Goal: Task Accomplishment & Management: Manage account settings

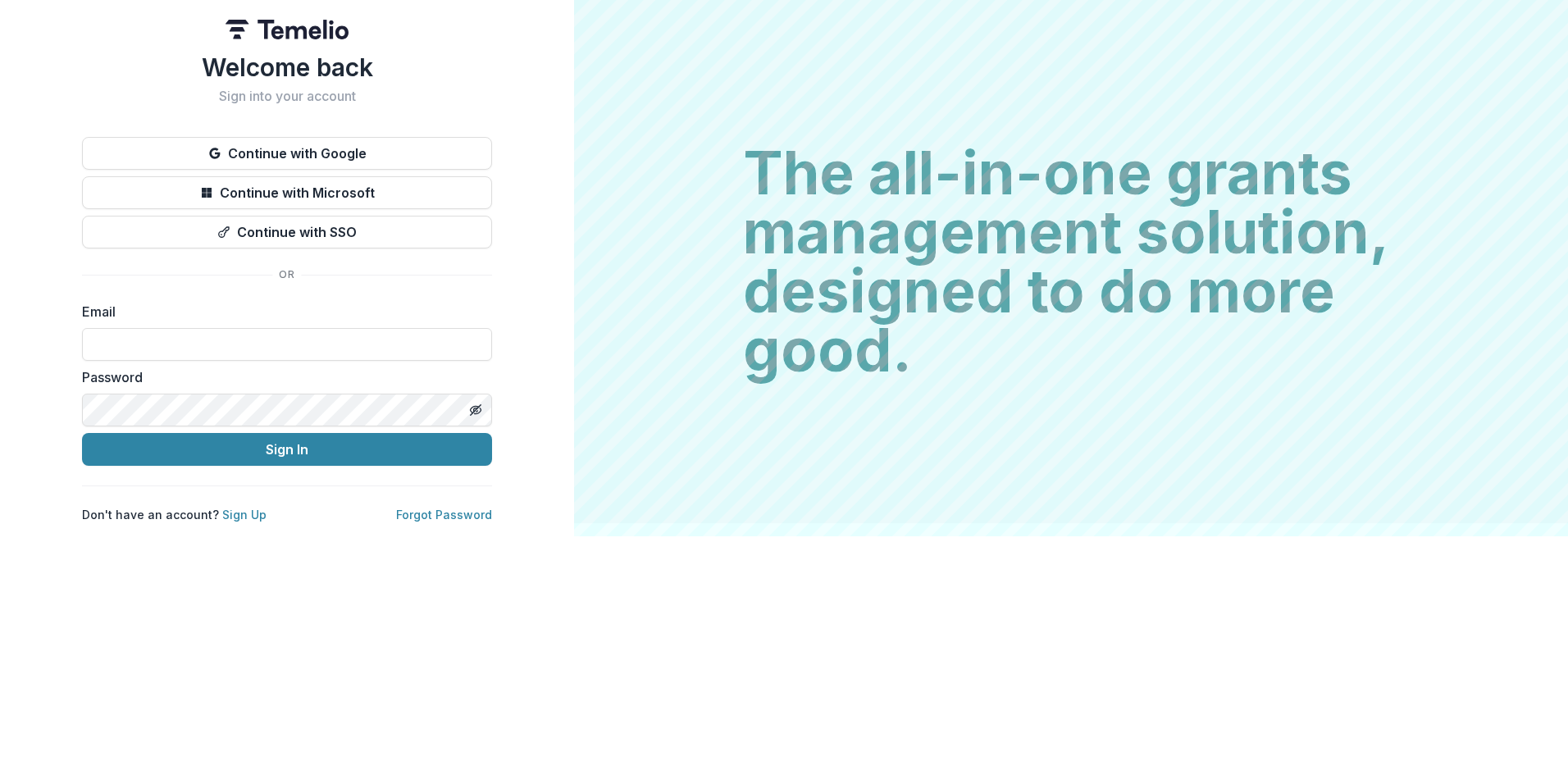
click at [307, 346] on input at bounding box center [287, 344] width 410 height 33
click at [138, 340] on input at bounding box center [287, 344] width 410 height 33
type input "**********"
click at [82, 433] on button "Sign In" at bounding box center [287, 449] width 410 height 33
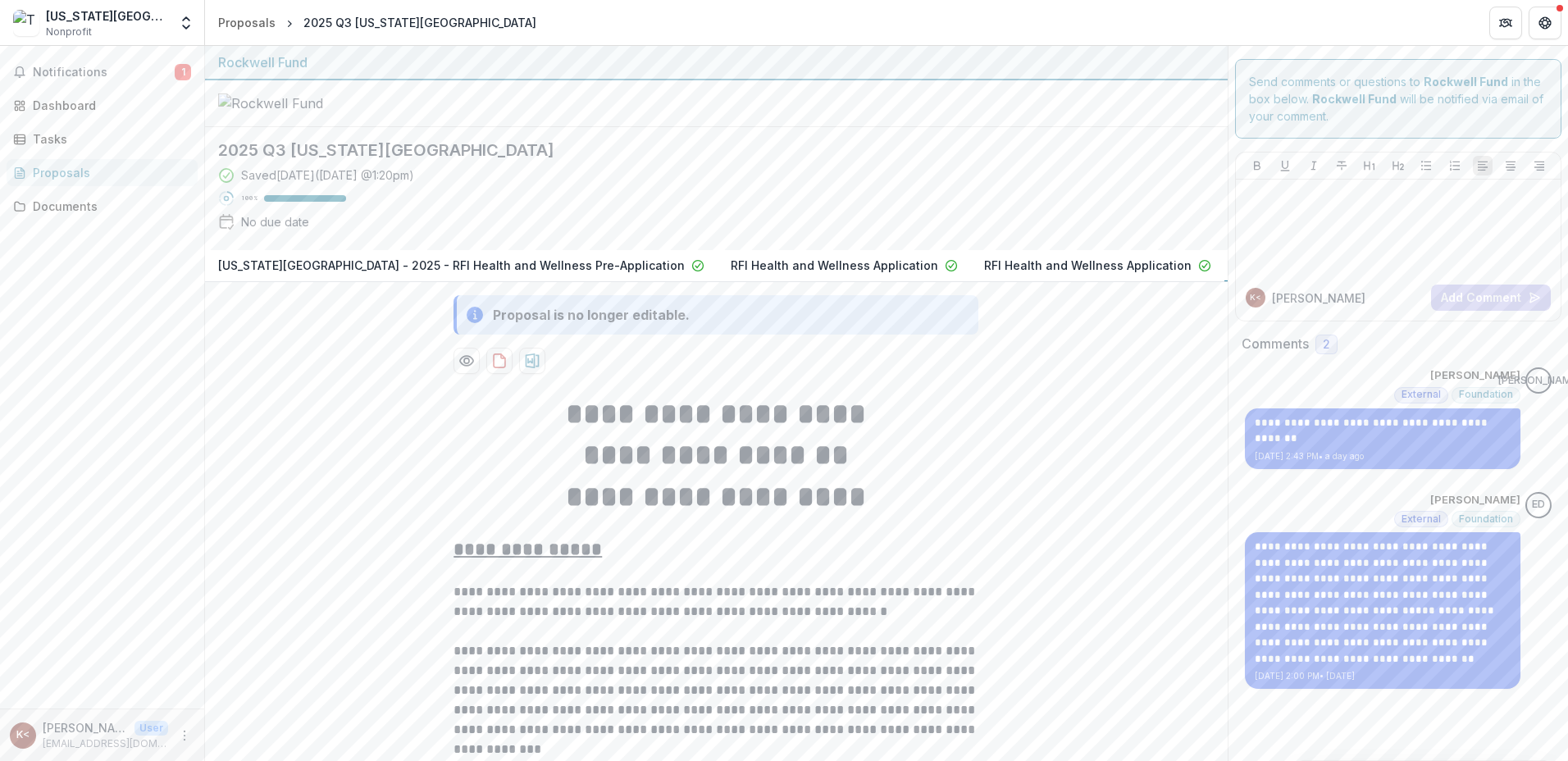
click at [180, 65] on span "1" at bounding box center [182, 71] width 16 height 16
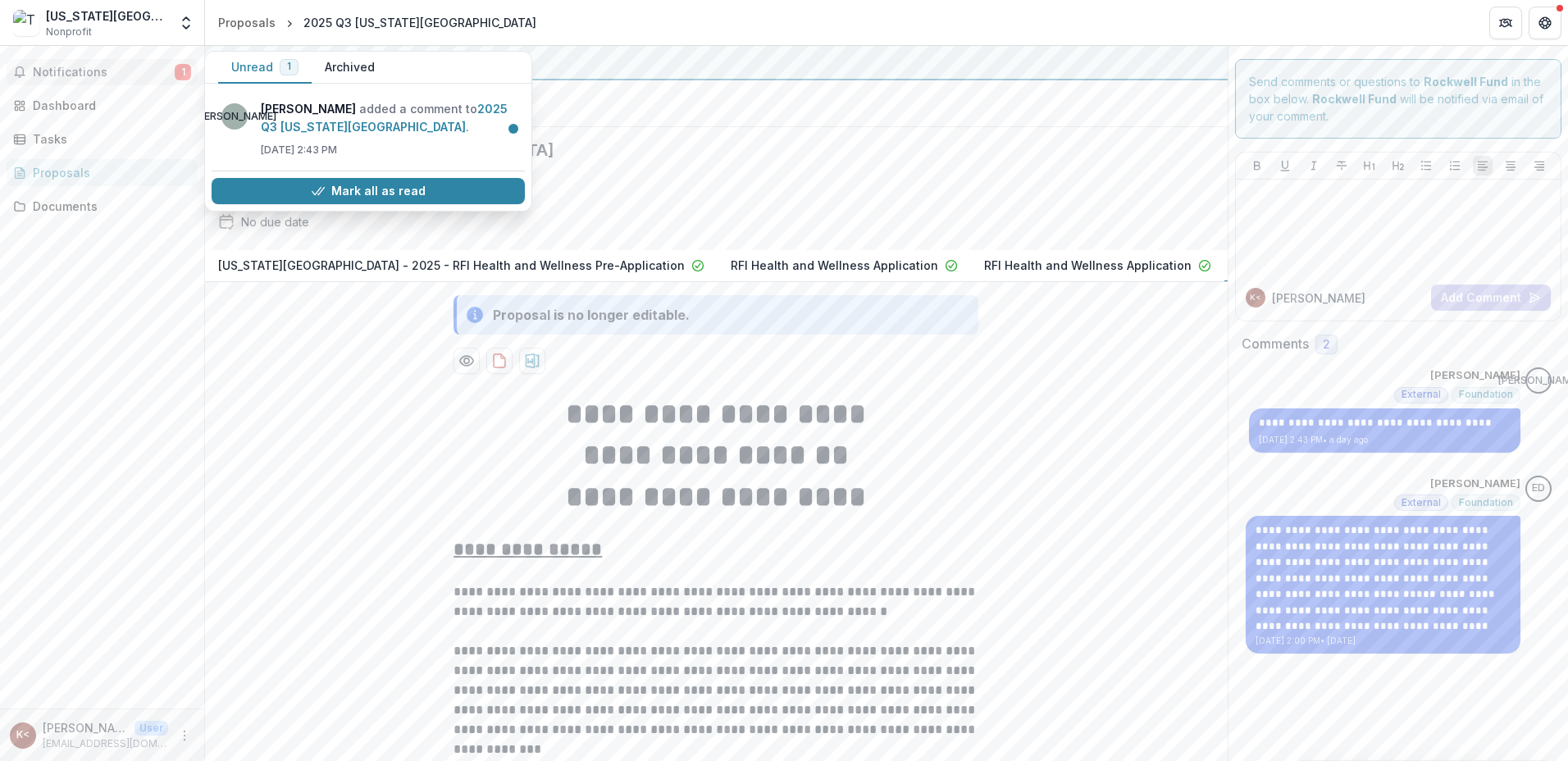
click at [348, 124] on link "2025 Q3 Texas Children's Hospital" at bounding box center [384, 118] width 247 height 32
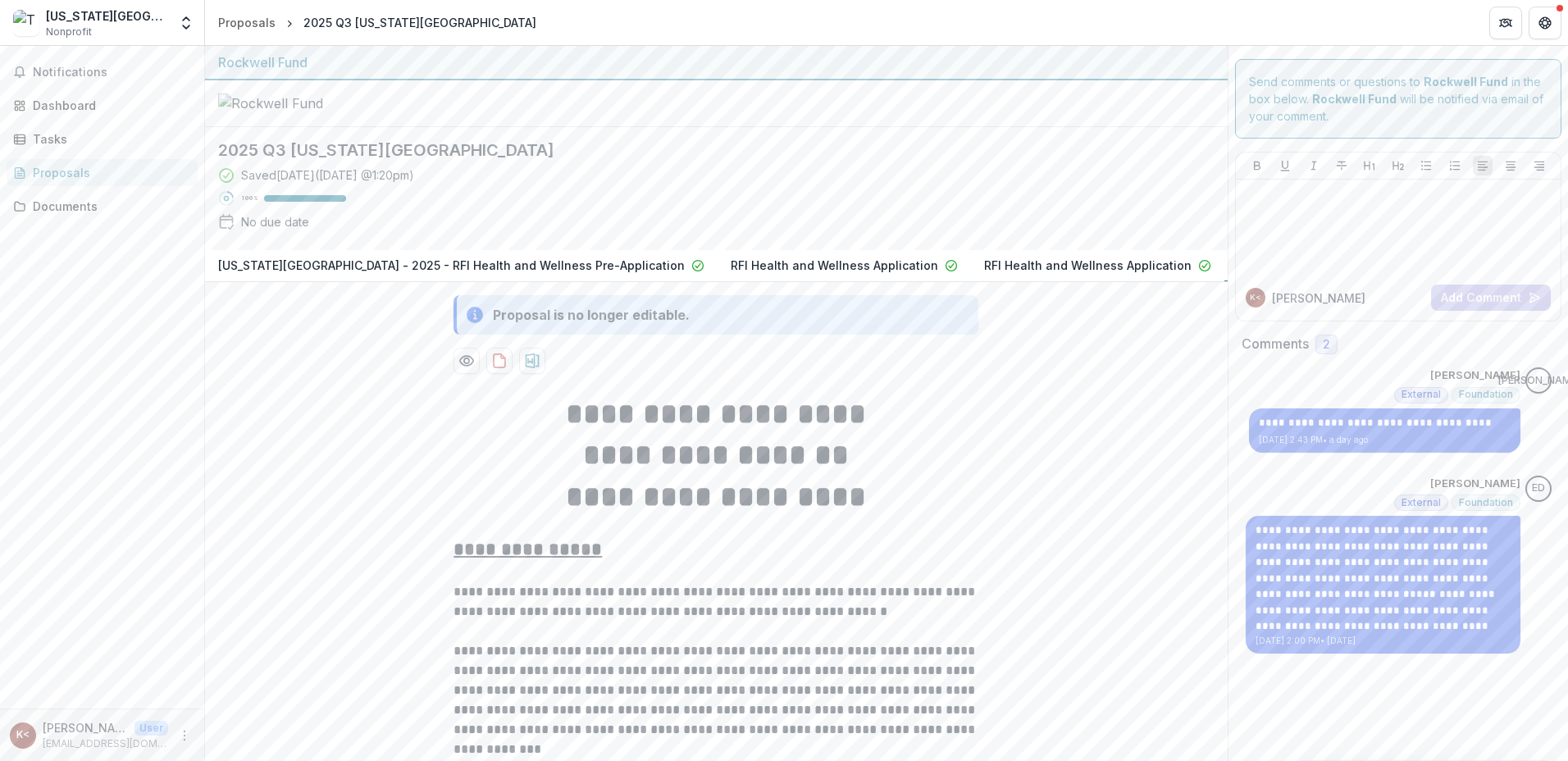
click at [1323, 419] on p "**********" at bounding box center [1384, 422] width 252 height 15
click at [65, 99] on div "Dashboard" at bounding box center [109, 105] width 152 height 17
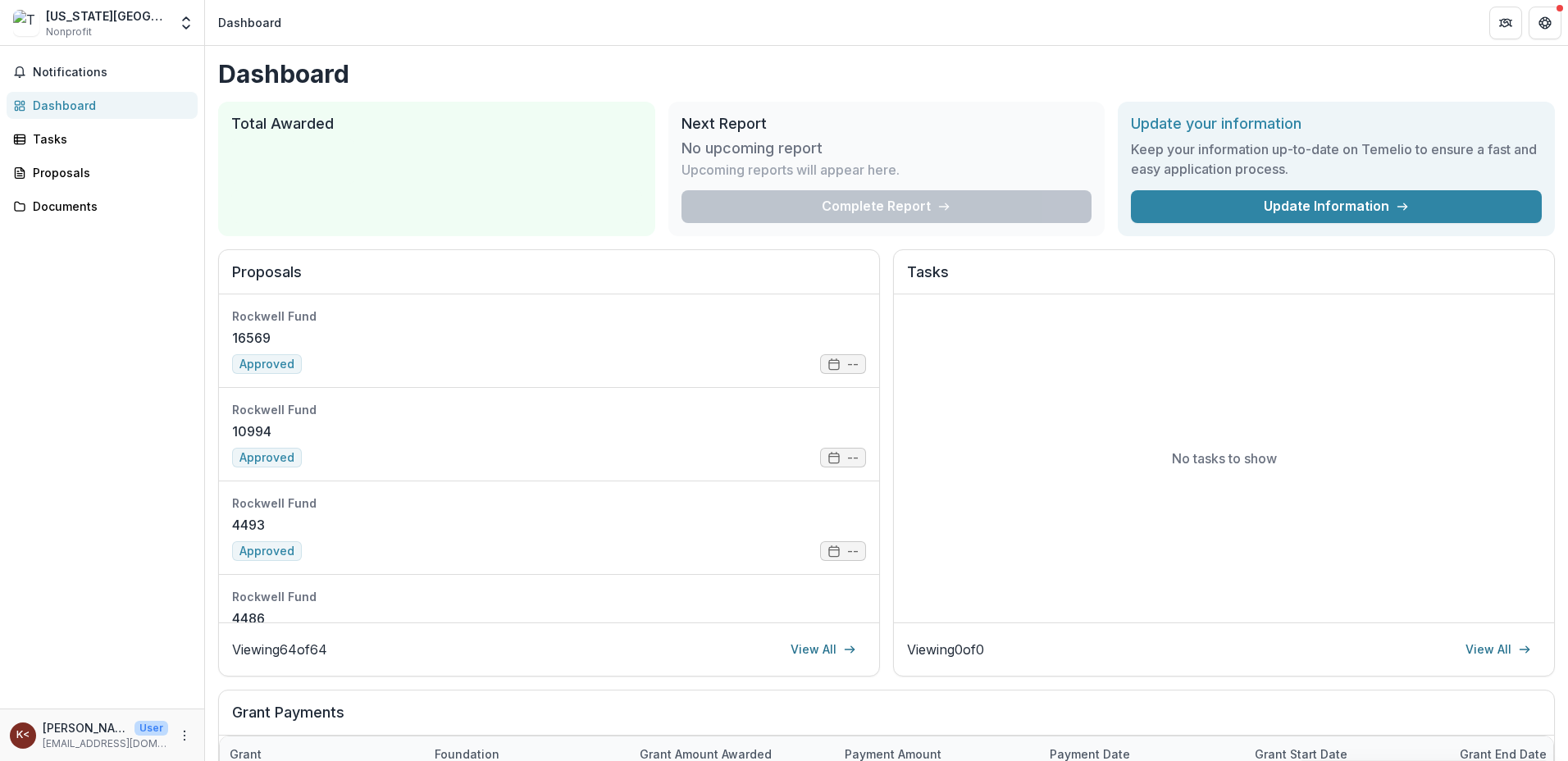
click at [1308, 202] on link "Update Information" at bounding box center [1335, 206] width 411 height 33
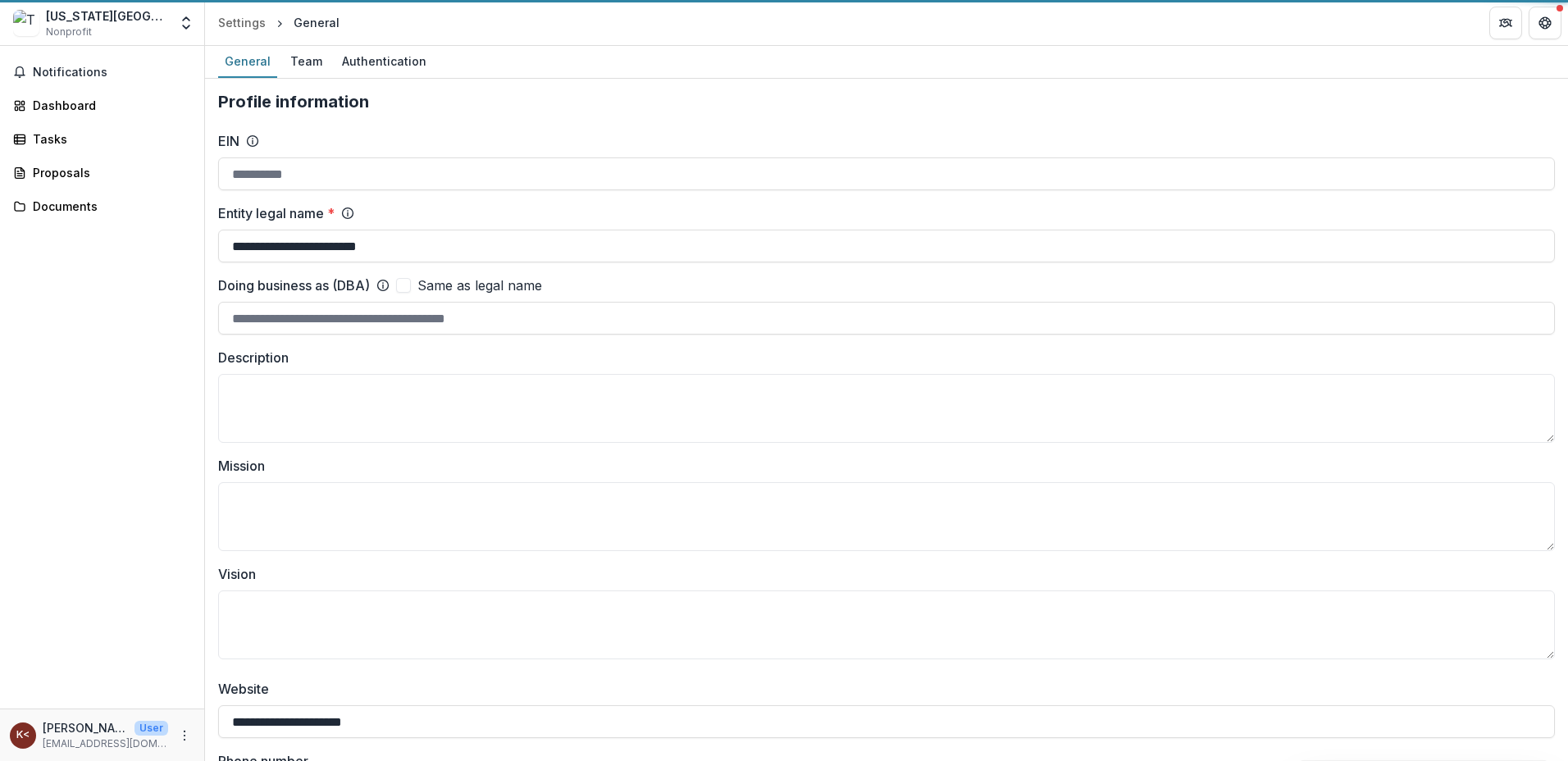
type input "**********"
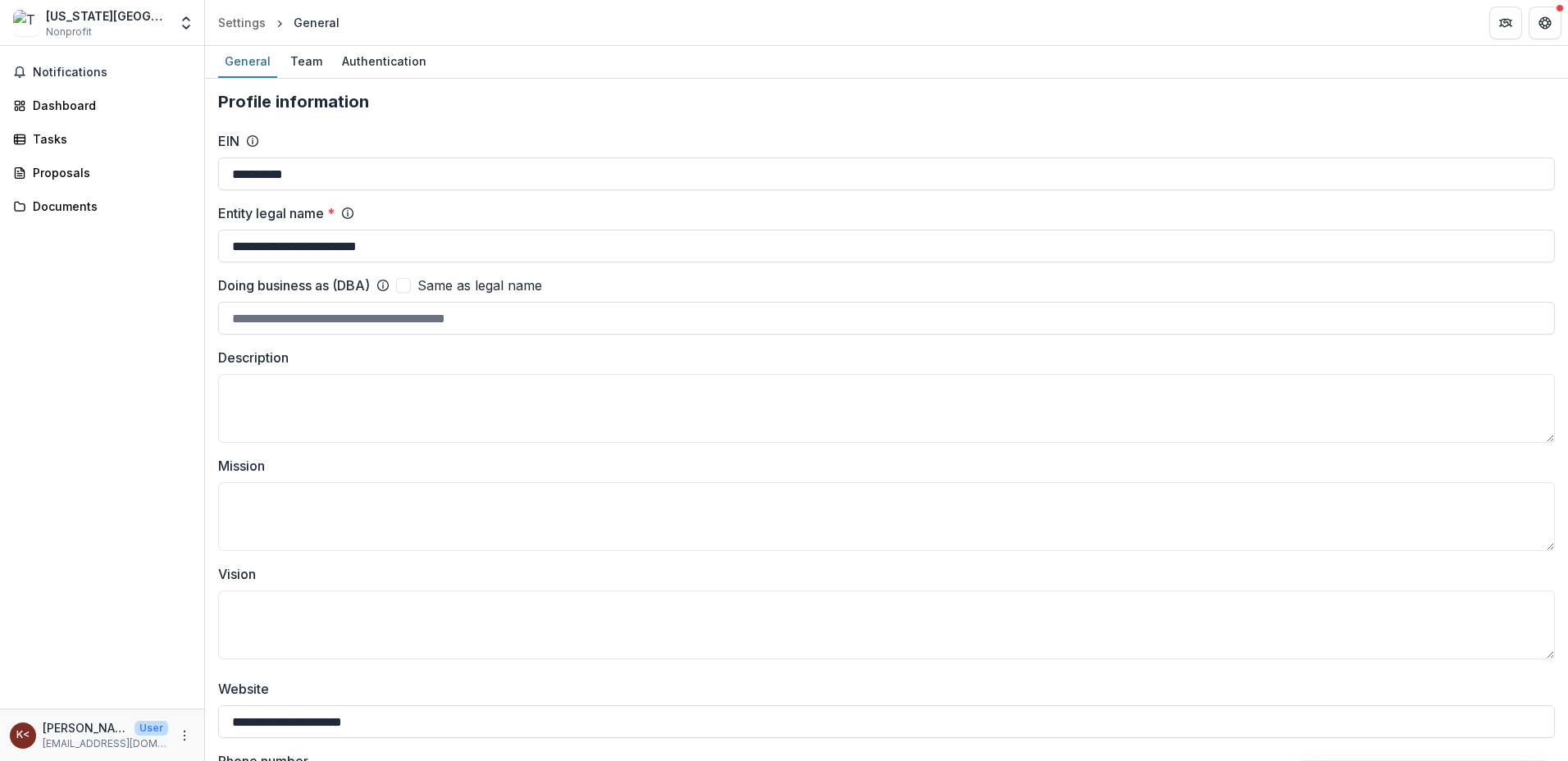
scroll to position [164, 0]
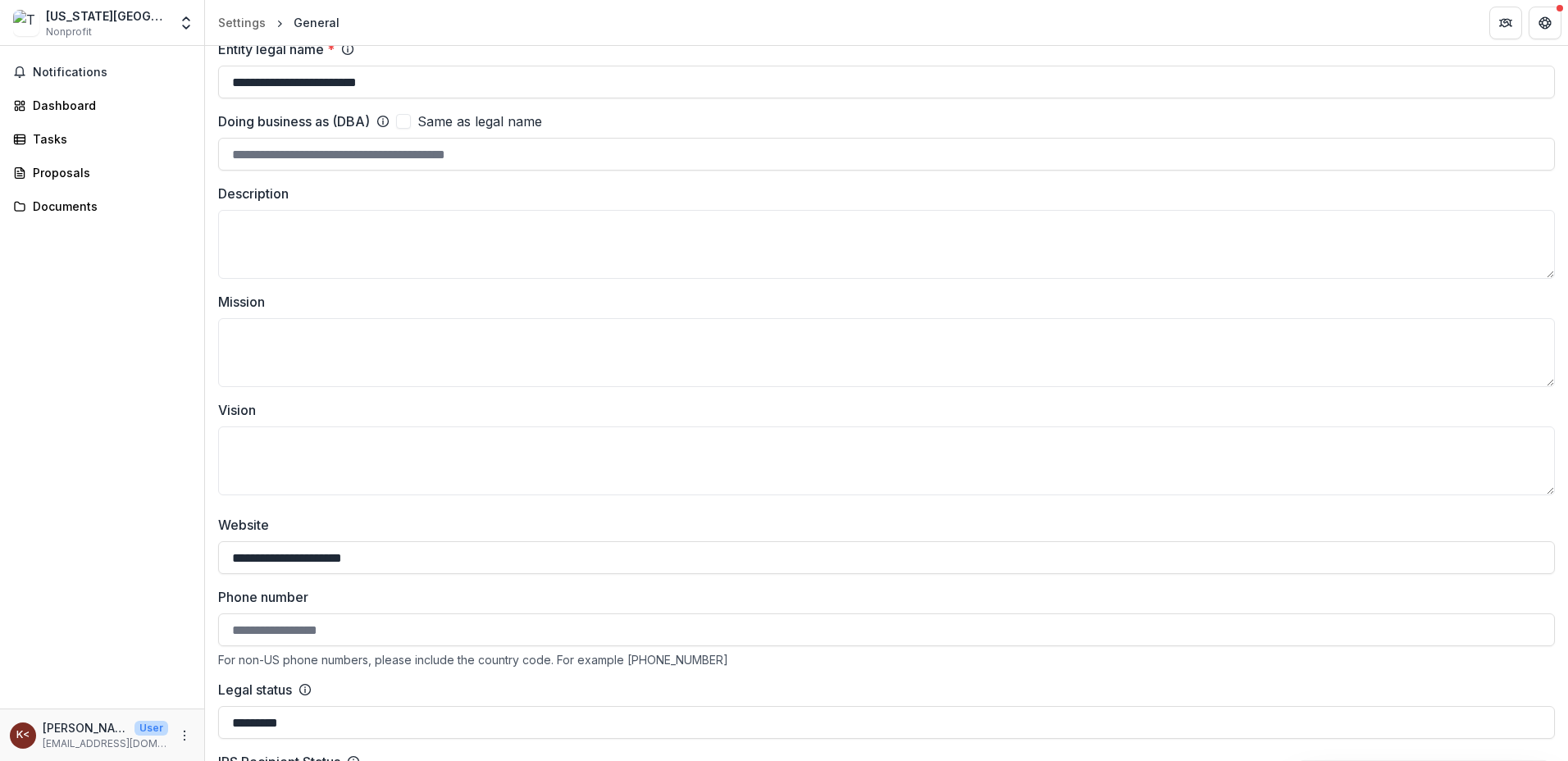
click at [351, 237] on textarea "Description" at bounding box center [887, 244] width 1336 height 69
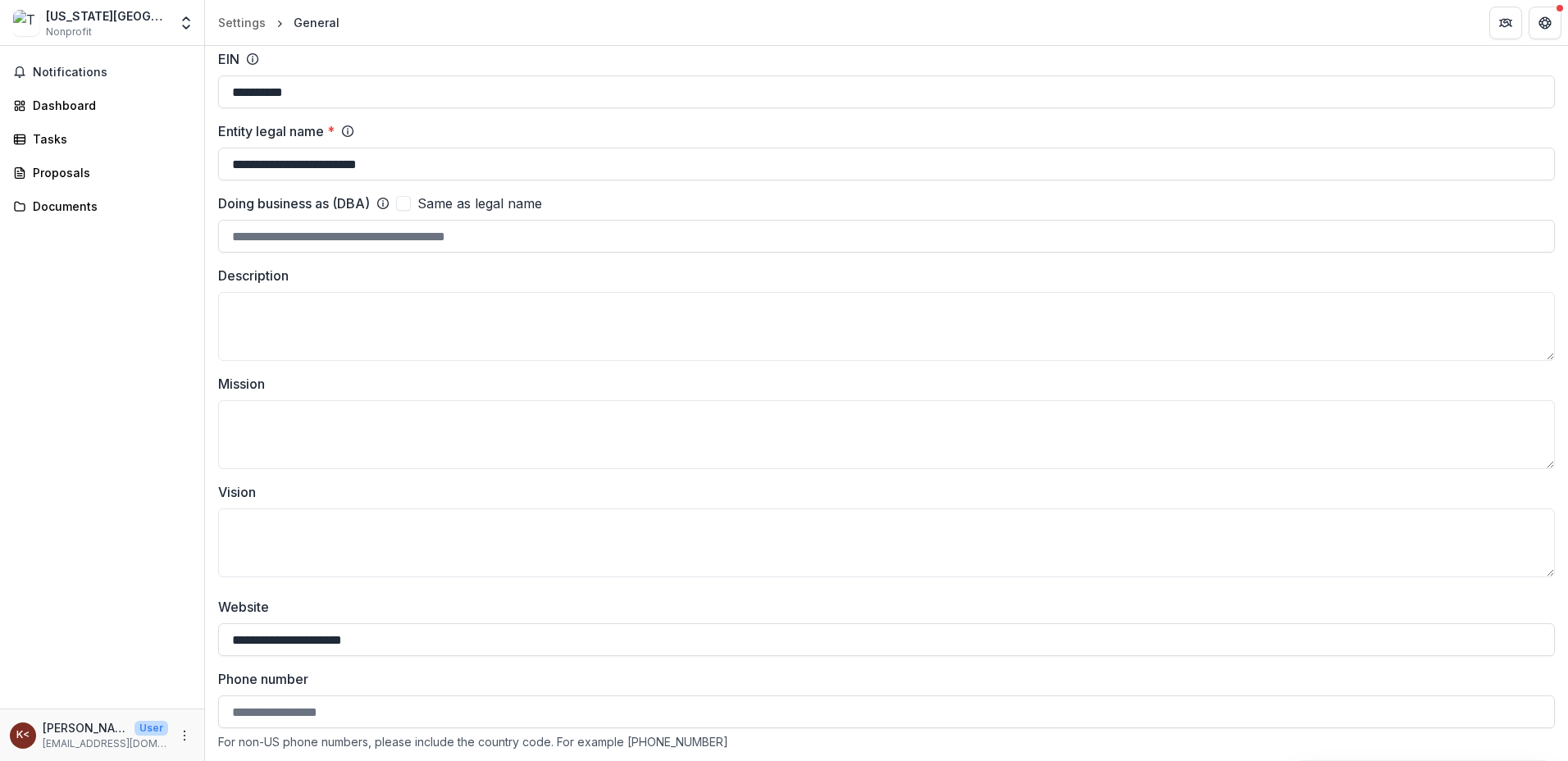
click at [350, 237] on input "Doing business as (DBA)" at bounding box center [887, 236] width 1336 height 33
click at [411, 201] on span at bounding box center [403, 203] width 15 height 15
type input "**********"
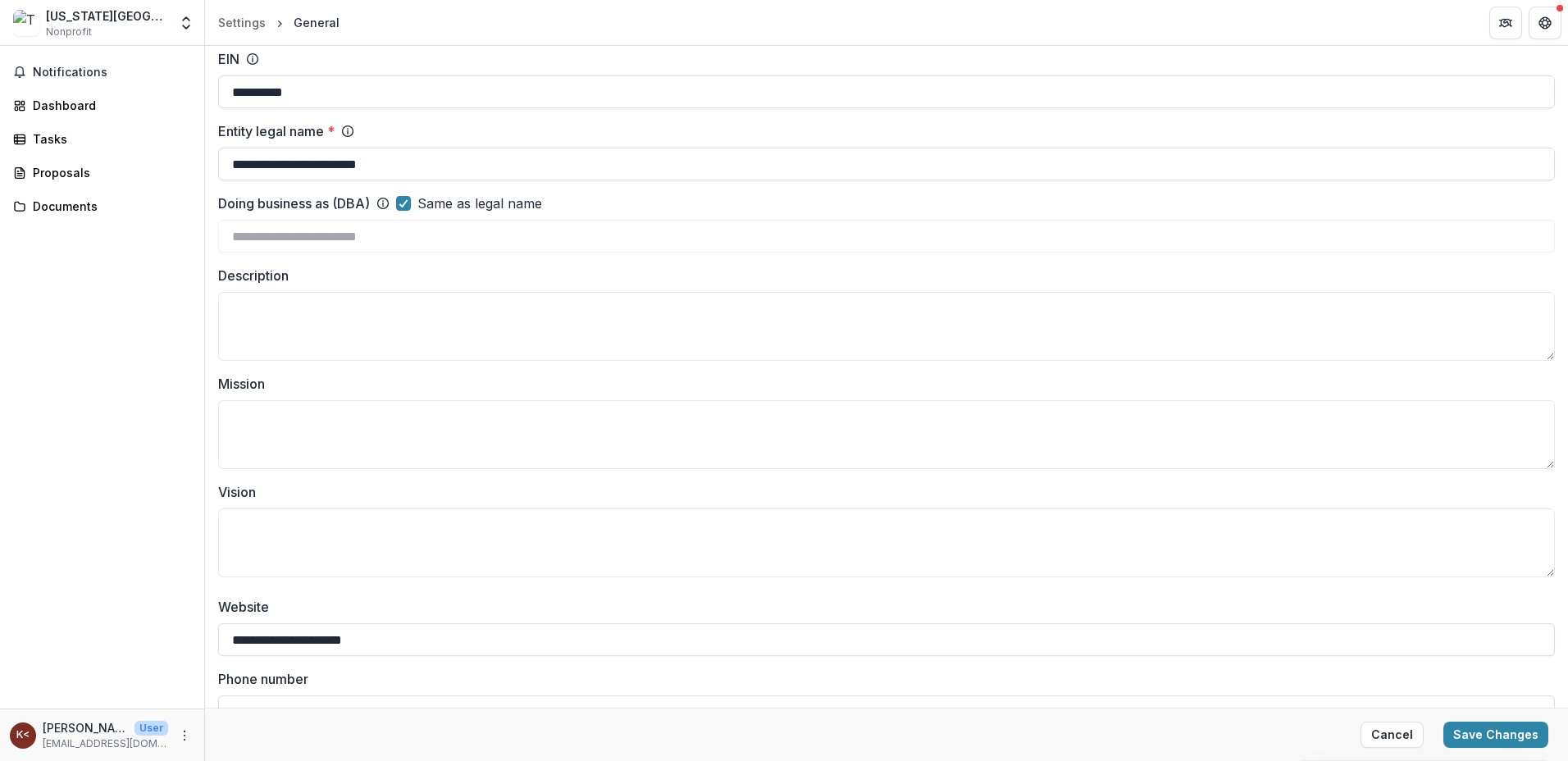
click at [269, 323] on textarea "Description" at bounding box center [887, 326] width 1336 height 69
click at [310, 418] on textarea "Mission" at bounding box center [887, 435] width 1336 height 69
paste textarea "**********"
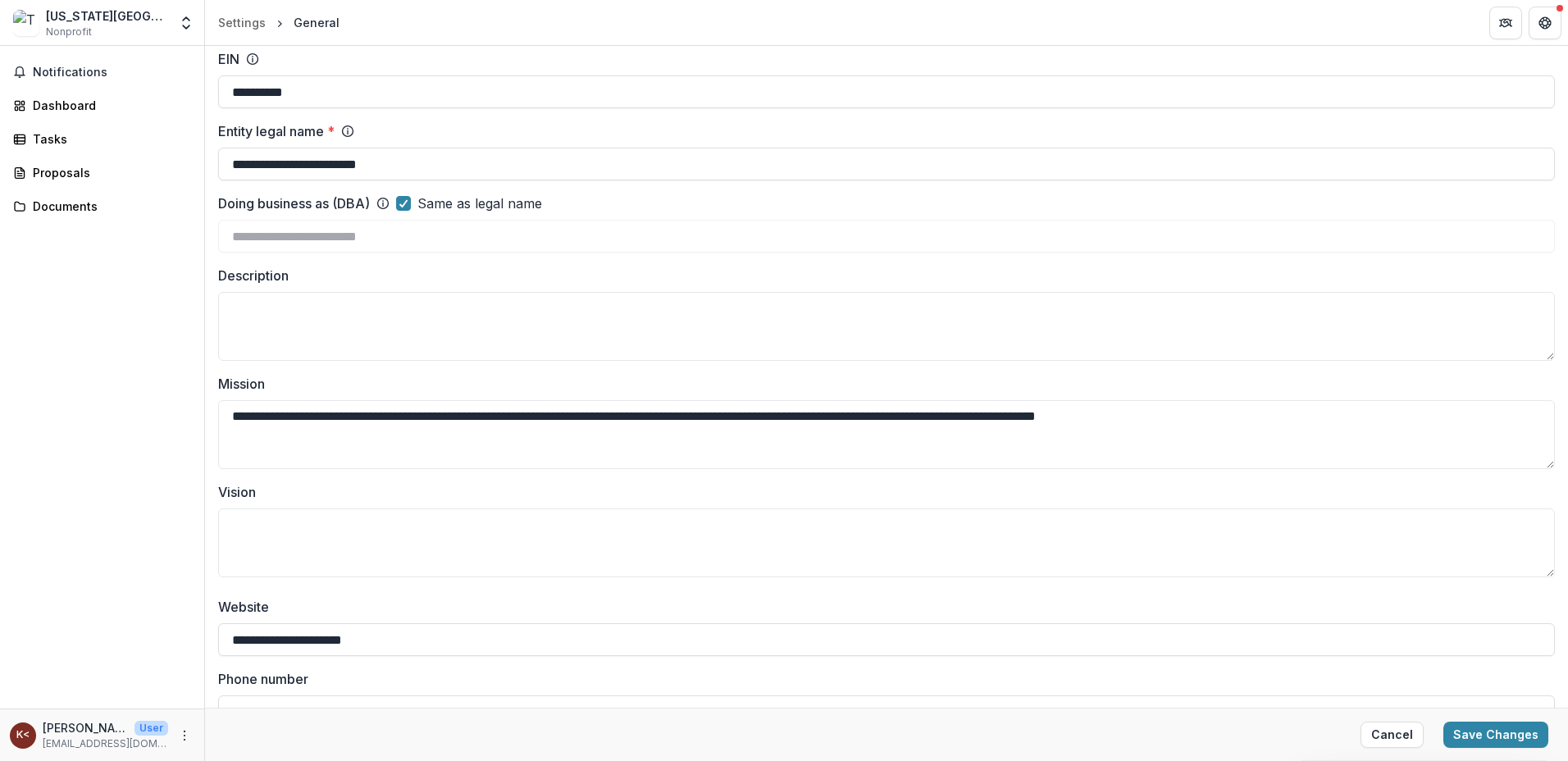
type textarea "**********"
click at [315, 535] on textarea "Vision" at bounding box center [887, 543] width 1336 height 69
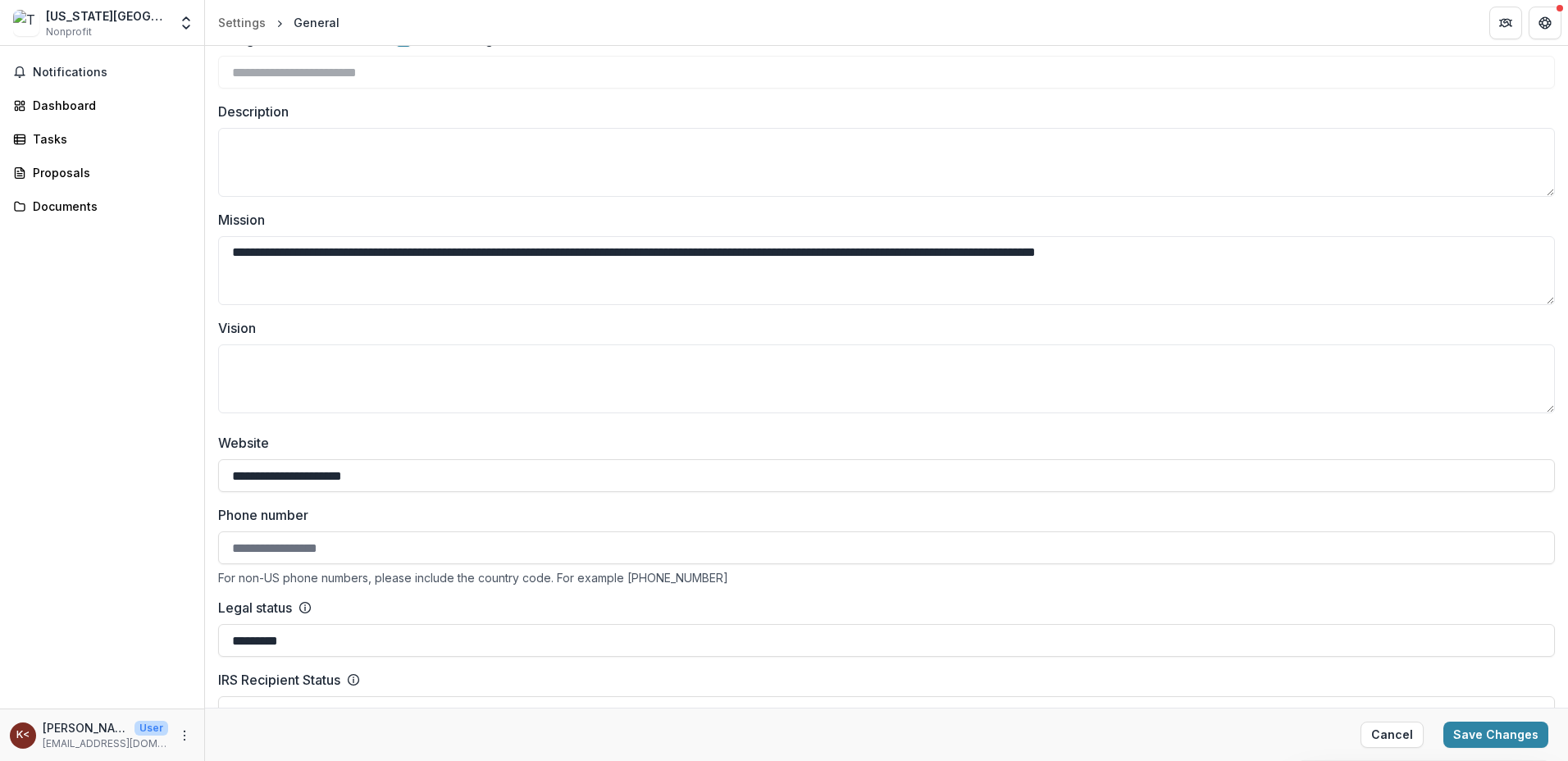
scroll to position [0, 0]
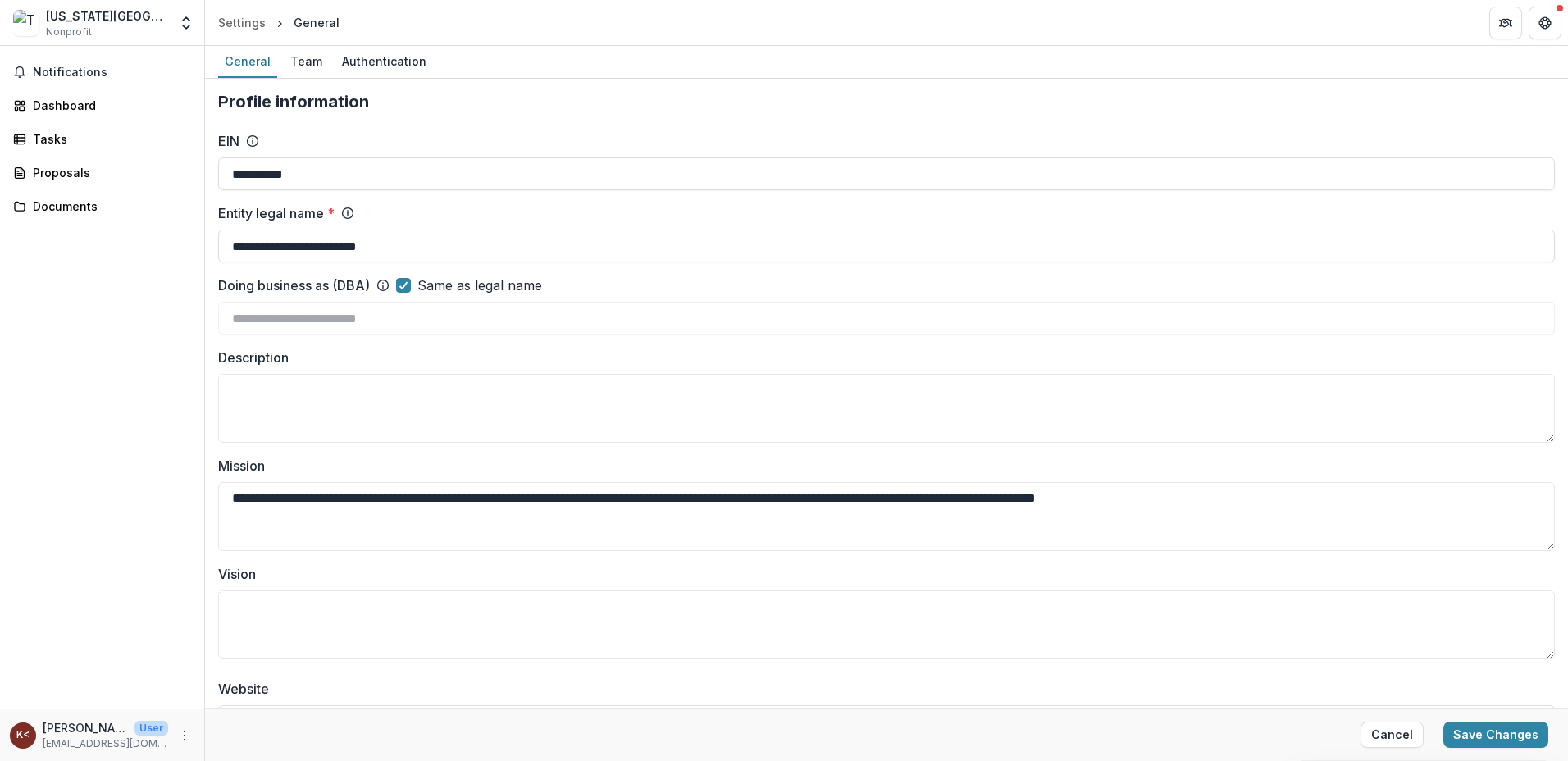
click at [296, 419] on textarea "Description" at bounding box center [887, 408] width 1336 height 69
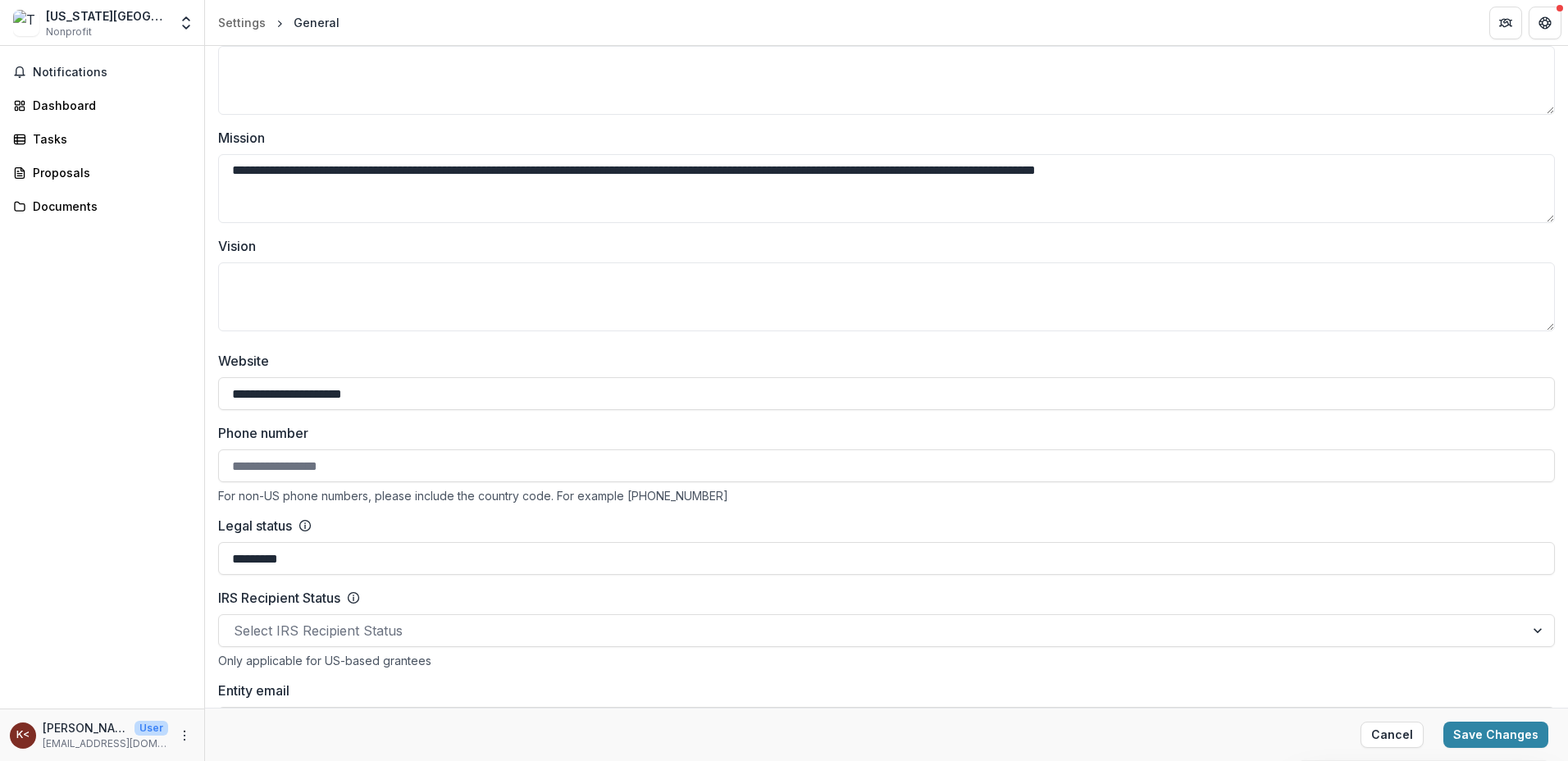
scroll to position [574, 0]
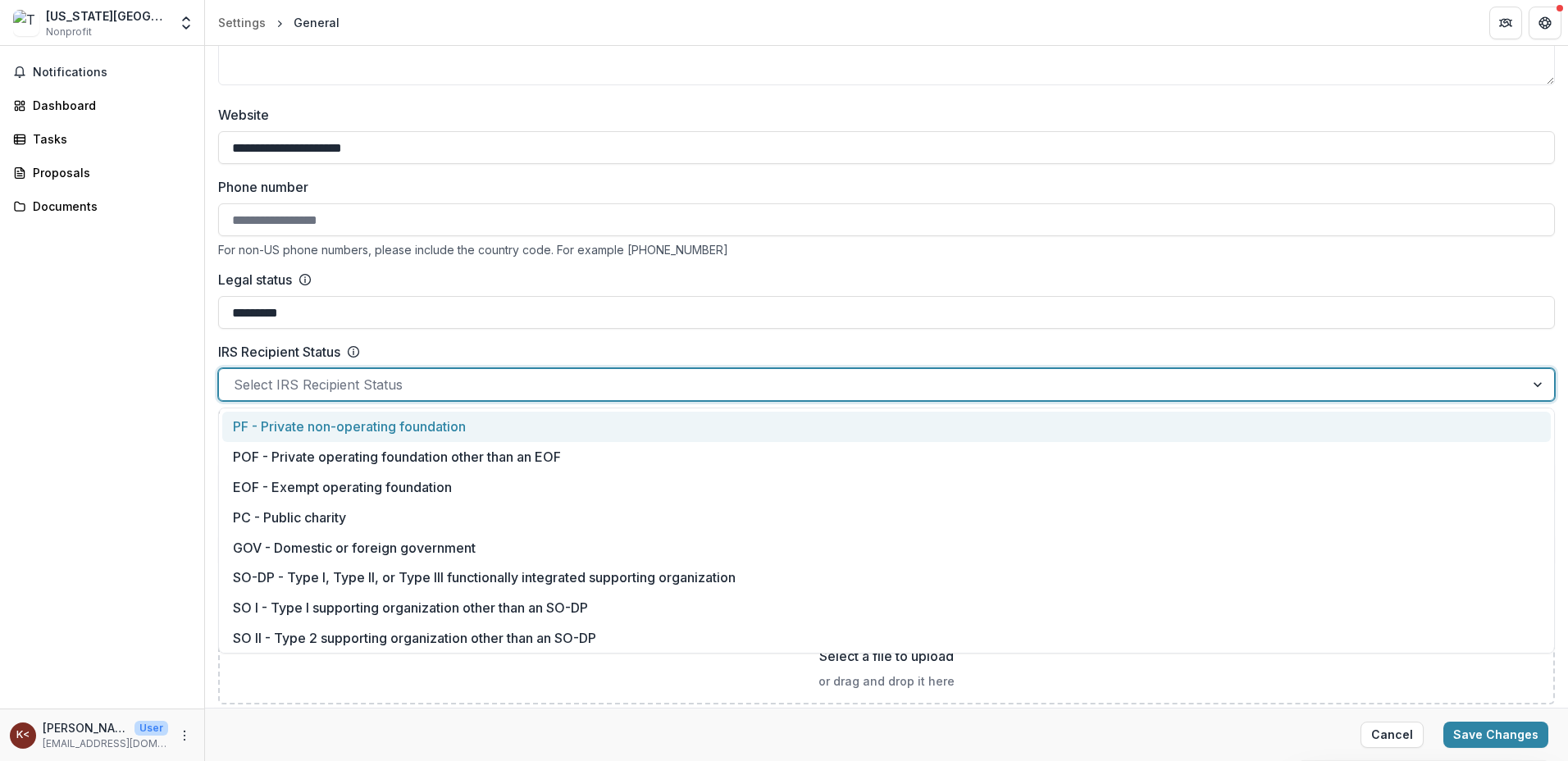
click at [423, 379] on div at bounding box center [871, 384] width 1276 height 23
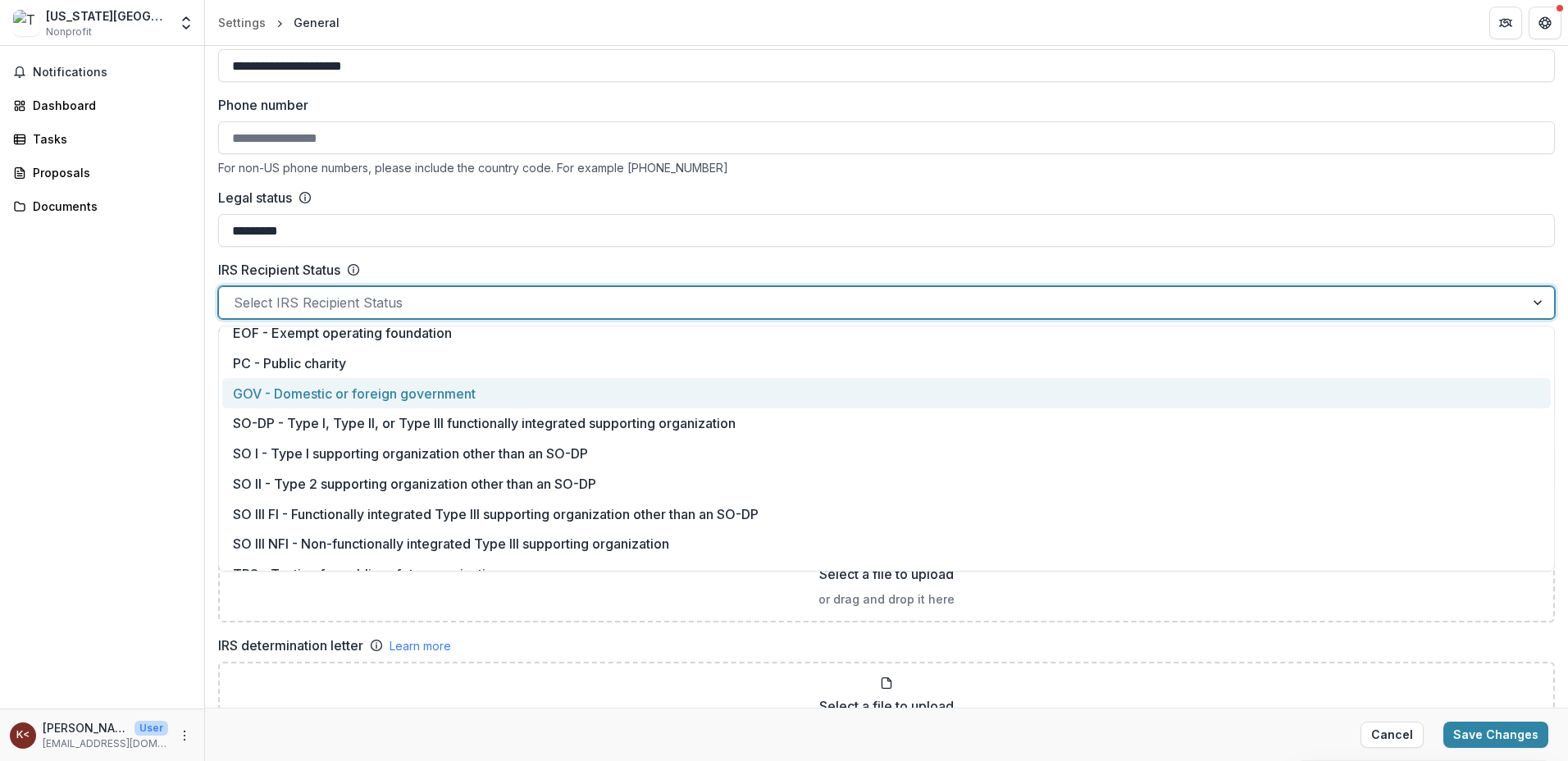
scroll to position [0, 0]
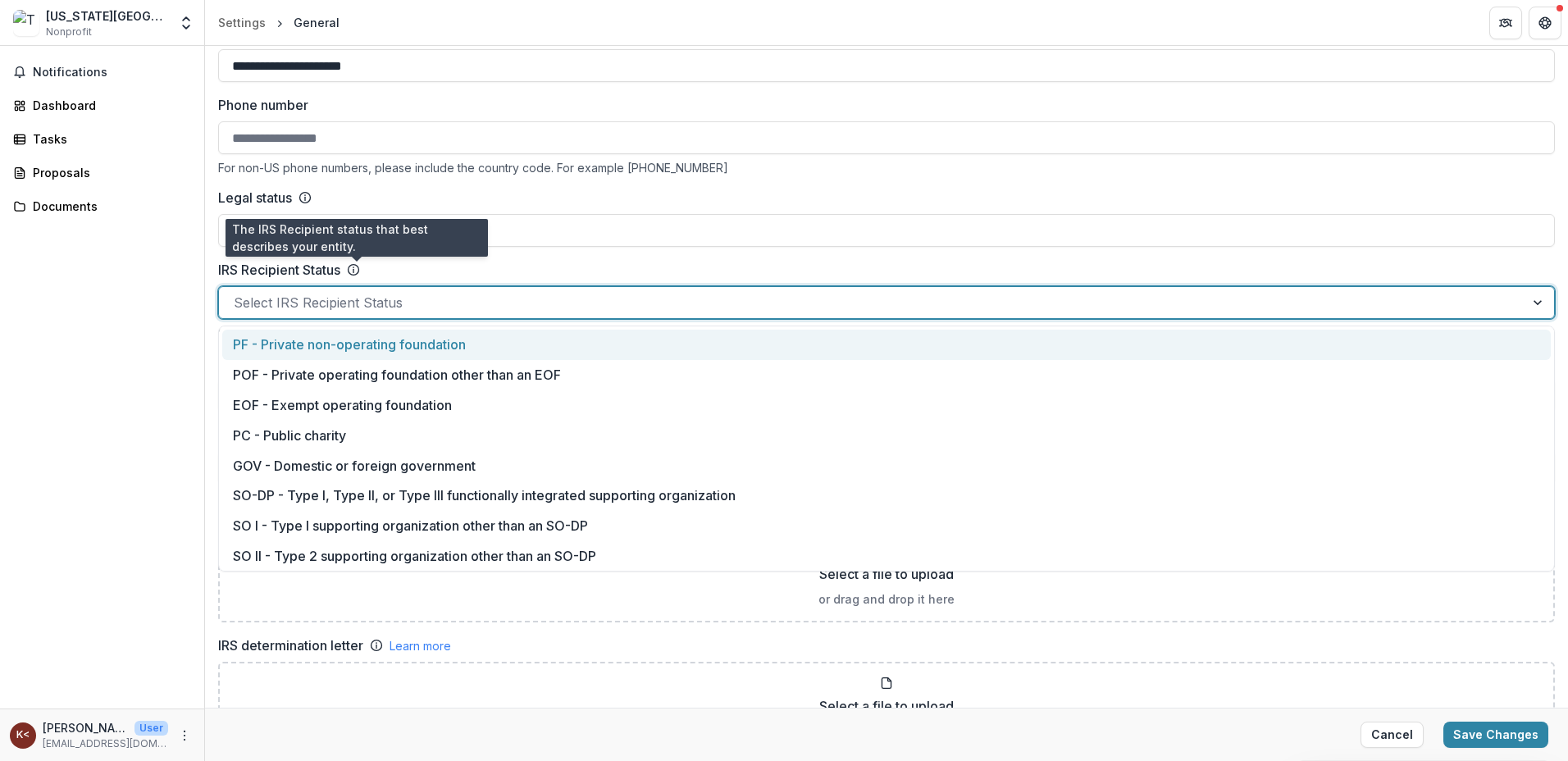
click at [356, 269] on icon at bounding box center [353, 269] width 13 height 13
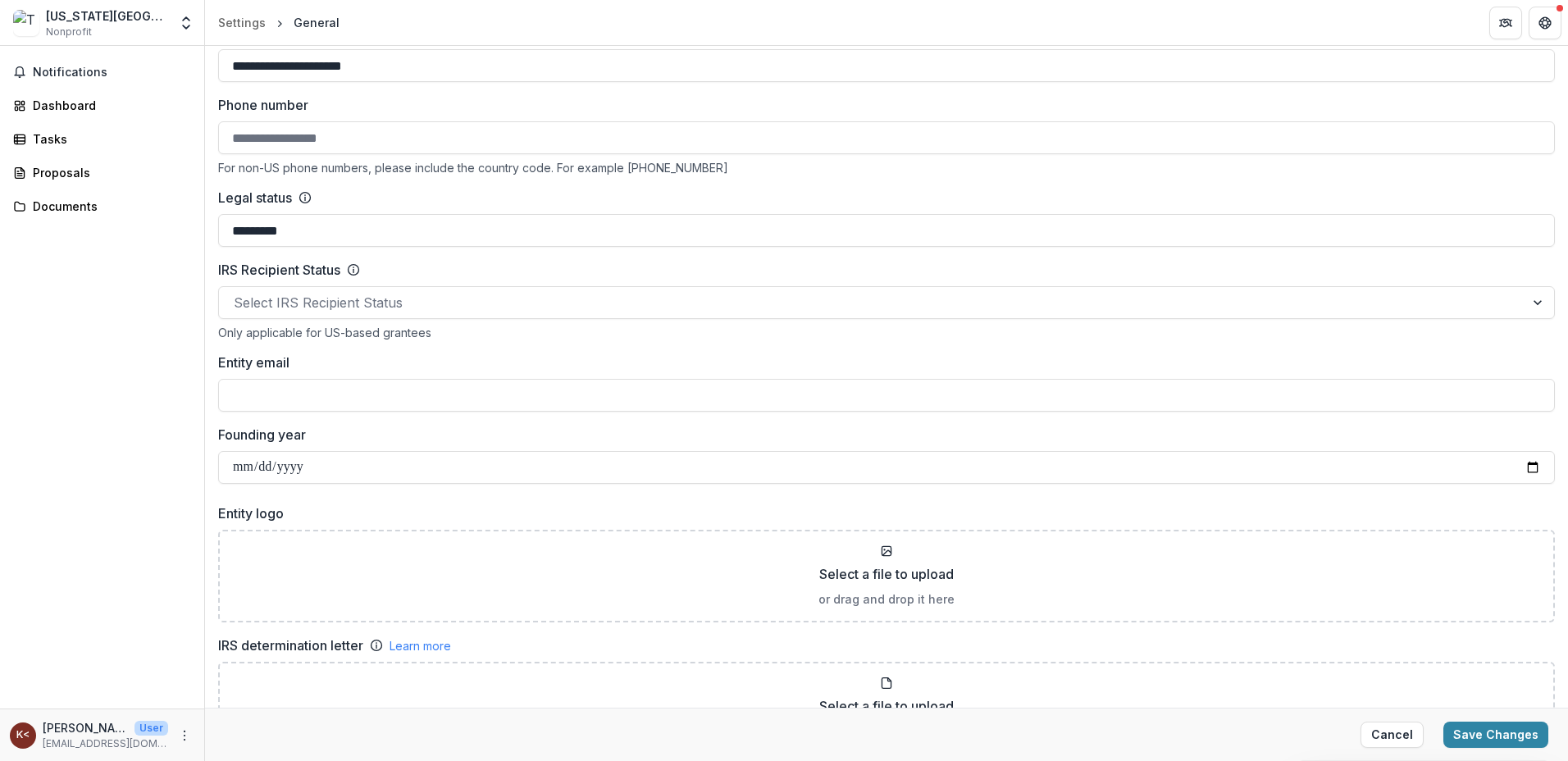
click at [323, 388] on input "Entity email" at bounding box center [887, 395] width 1336 height 33
click at [476, 463] on input "Founding year" at bounding box center [887, 467] width 1336 height 33
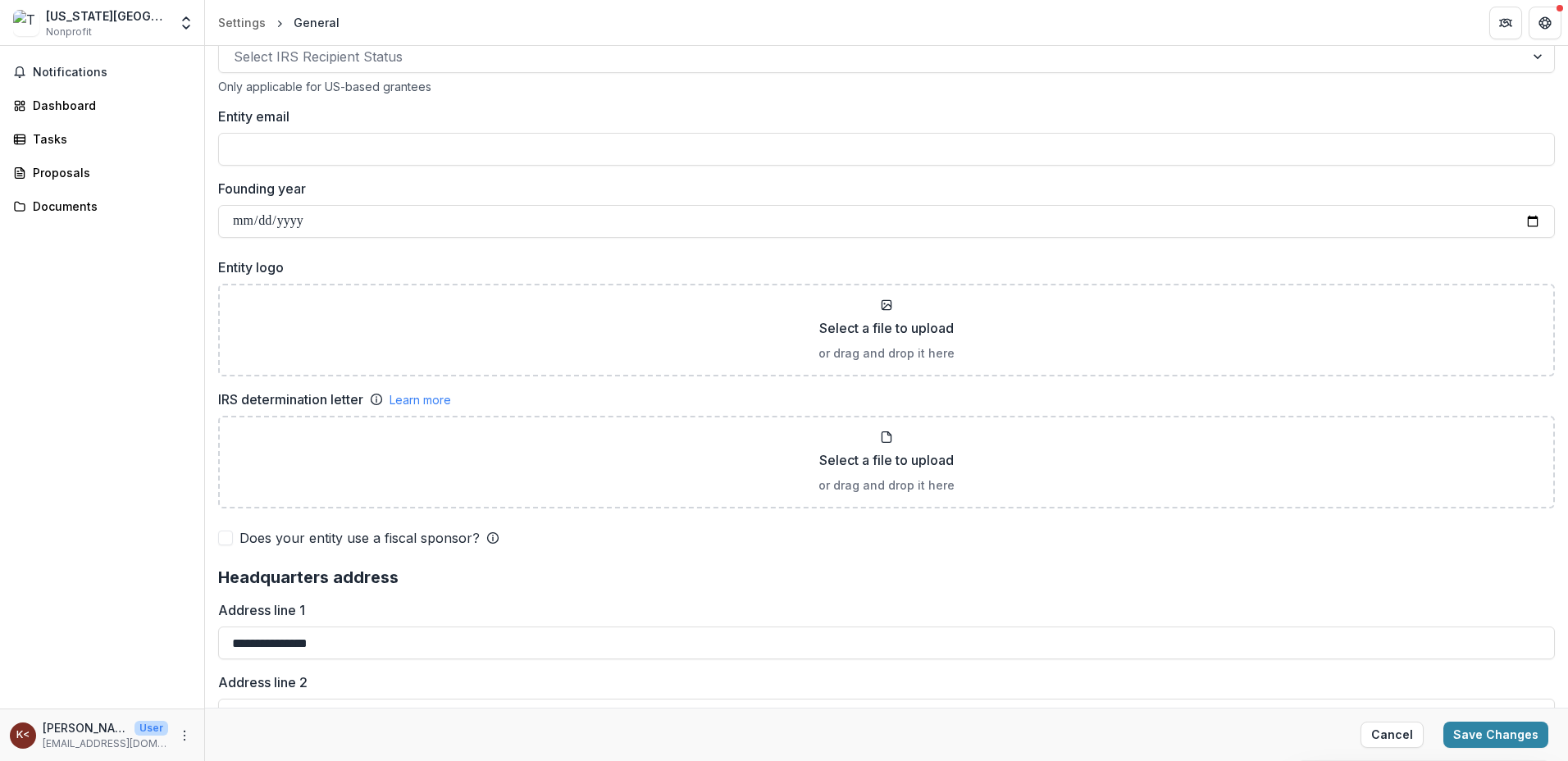
click at [893, 440] on div "Select a file to upload or drag and drop it here" at bounding box center [886, 462] width 1307 height 64
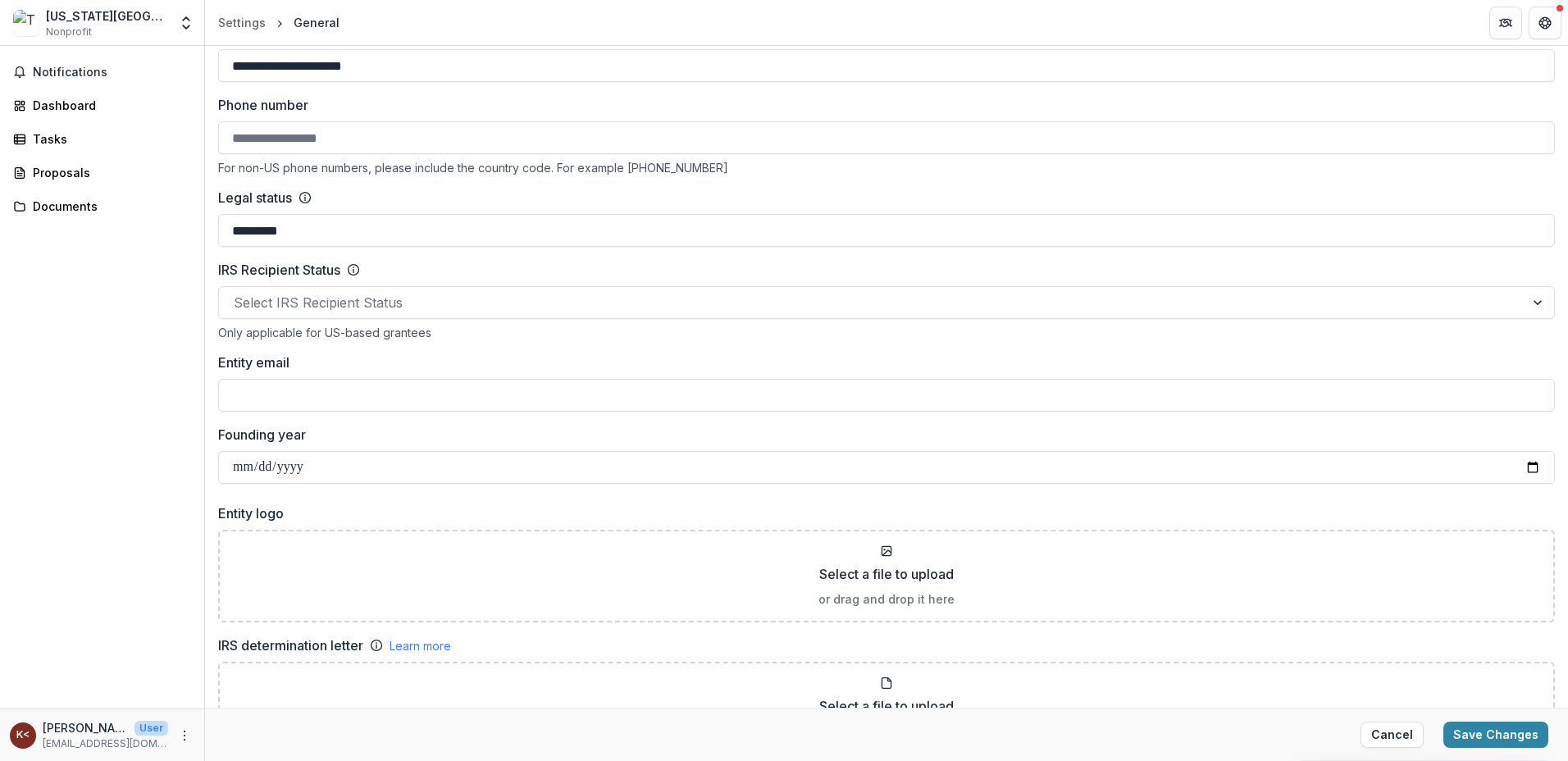
click at [383, 476] on input "Founding year" at bounding box center [887, 467] width 1336 height 33
type input "**********"
click at [1530, 466] on input "Founding year" at bounding box center [887, 467] width 1336 height 33
click at [335, 456] on input "Founding year" at bounding box center [887, 467] width 1336 height 33
drag, startPoint x: 317, startPoint y: 466, endPoint x: 175, endPoint y: 473, distance: 142.2
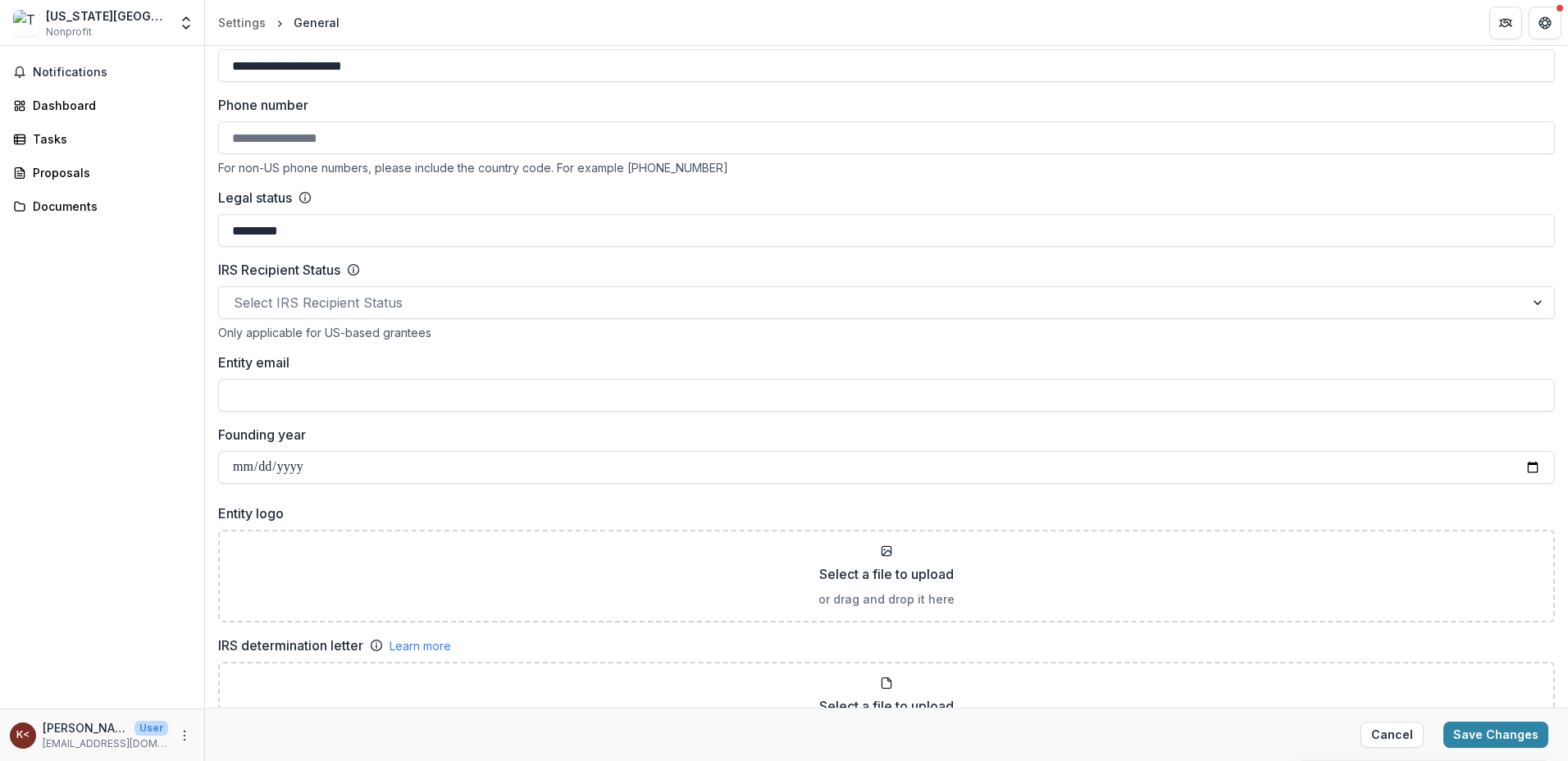
click at [175, 473] on main "**********" at bounding box center [784, 402] width 1568 height 715
drag, startPoint x: 437, startPoint y: 475, endPoint x: 413, endPoint y: 464, distance: 26.4
click at [437, 475] on input "Founding year" at bounding box center [887, 467] width 1336 height 33
type input "**********"
click at [413, 477] on input "**********" at bounding box center [887, 467] width 1336 height 33
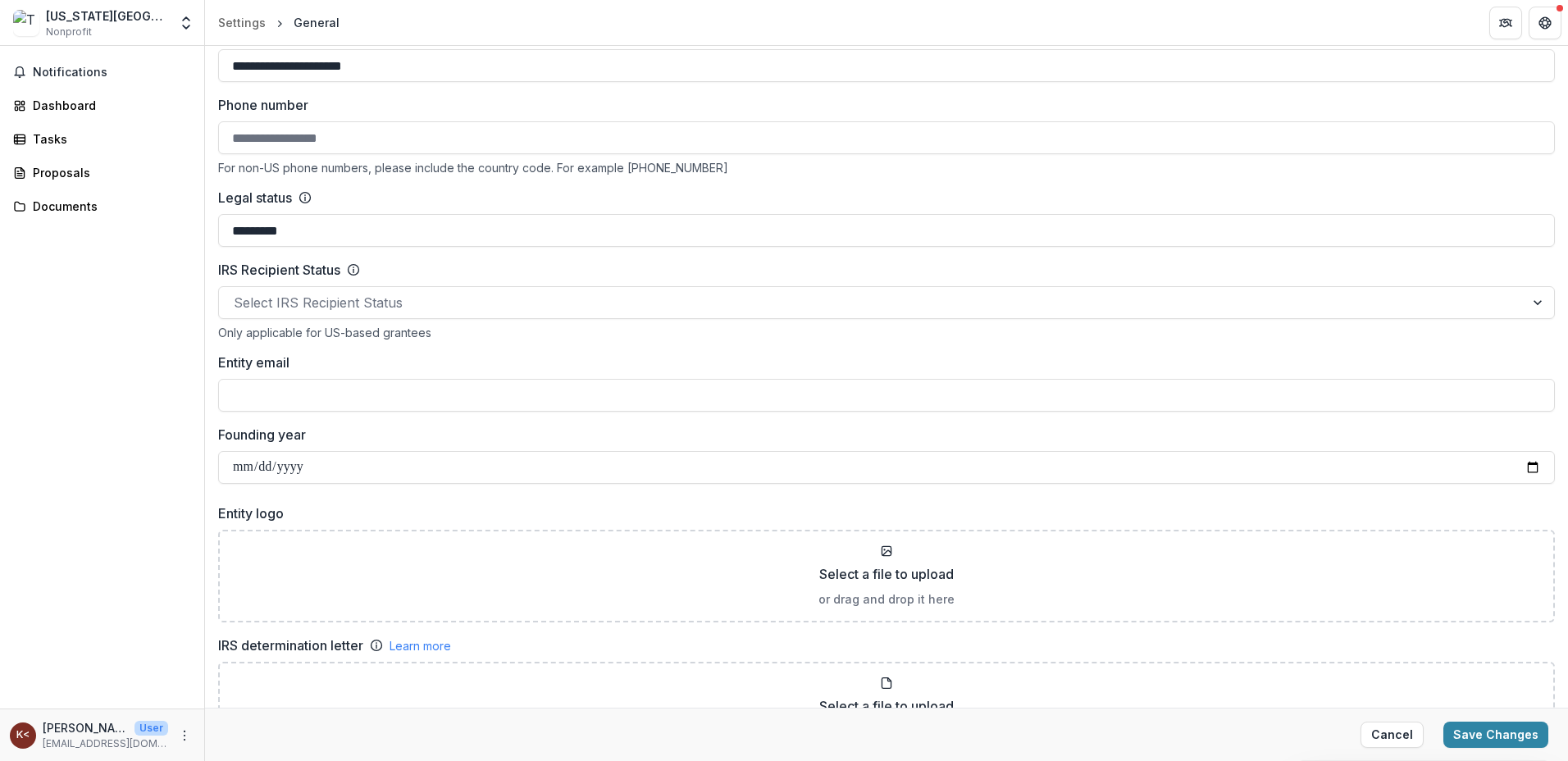
click at [538, 586] on div "Select a file to upload or drag and drop it here" at bounding box center [886, 576] width 1307 height 64
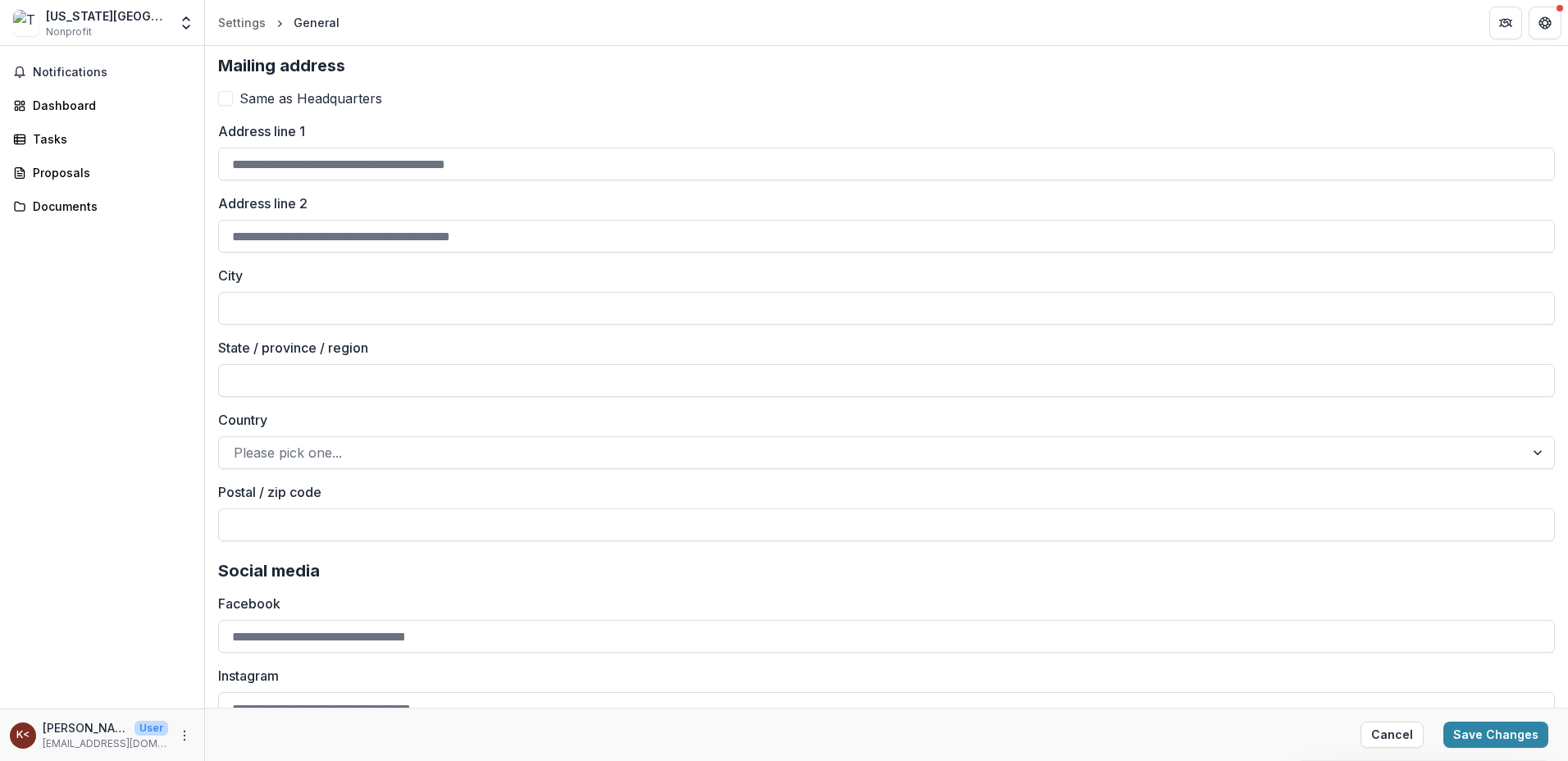
scroll to position [2132, 0]
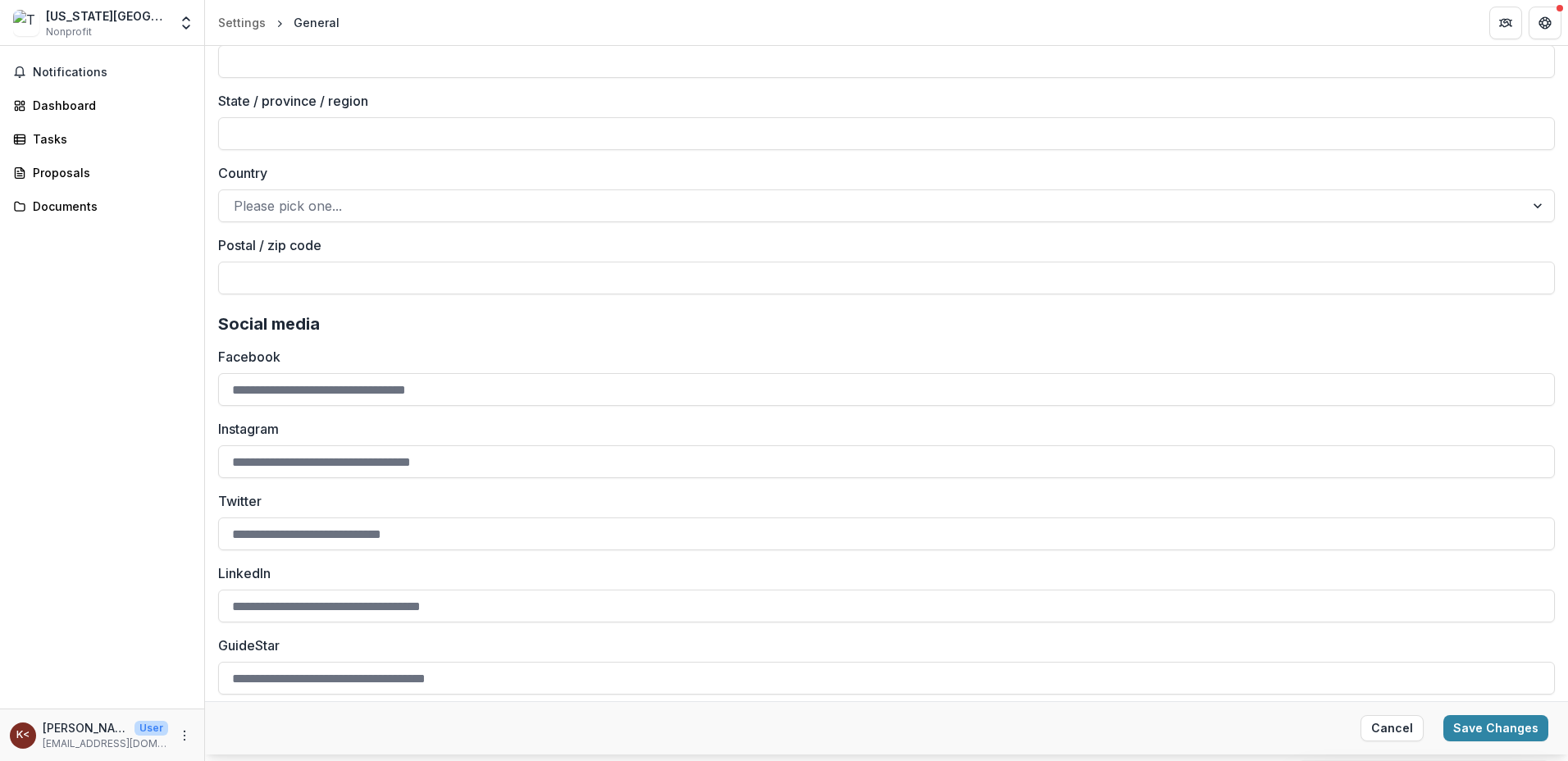
click at [1499, 723] on button "Save Changes" at bounding box center [1496, 728] width 105 height 27
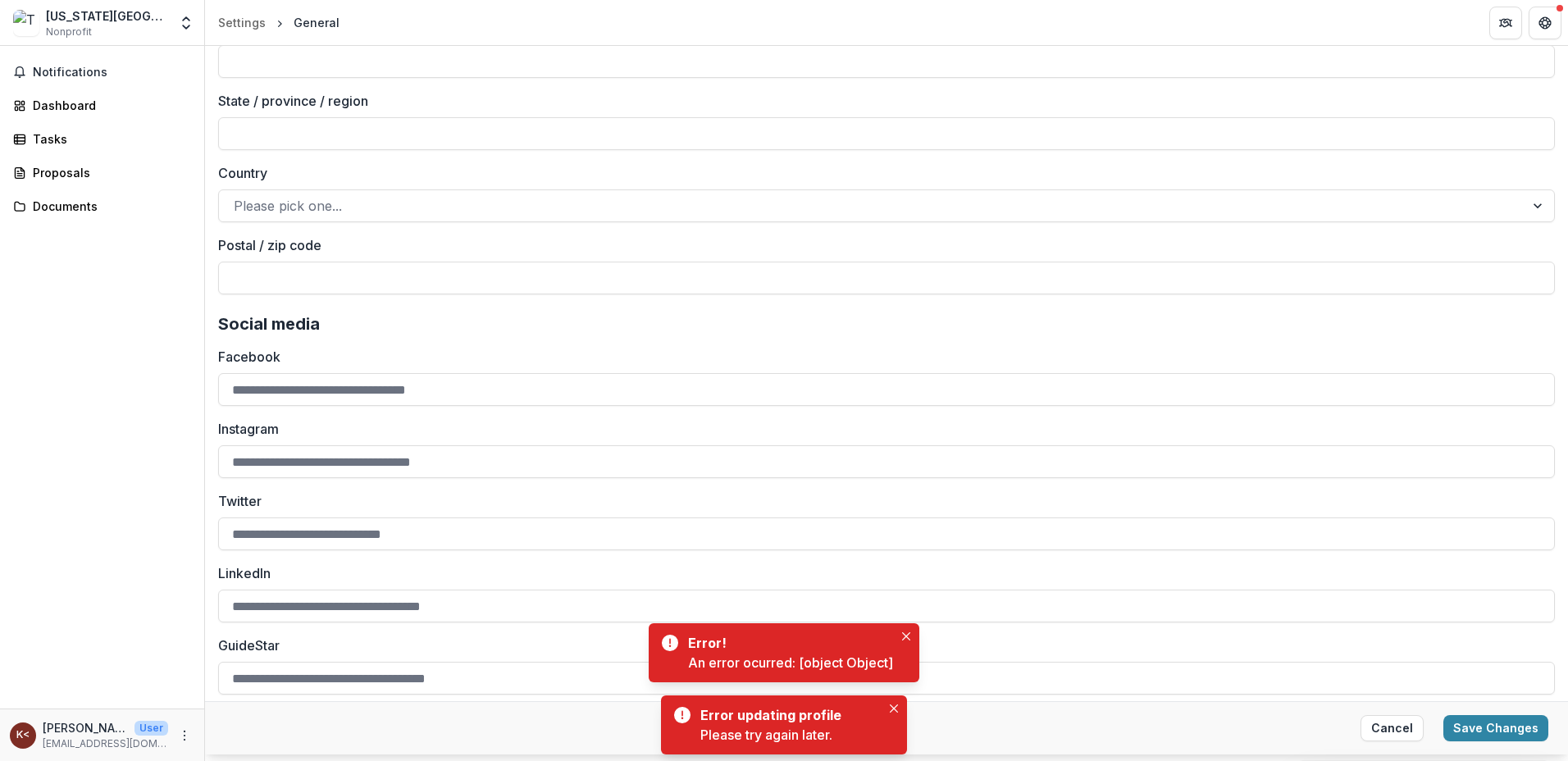
click at [899, 711] on button "Close" at bounding box center [893, 708] width 20 height 20
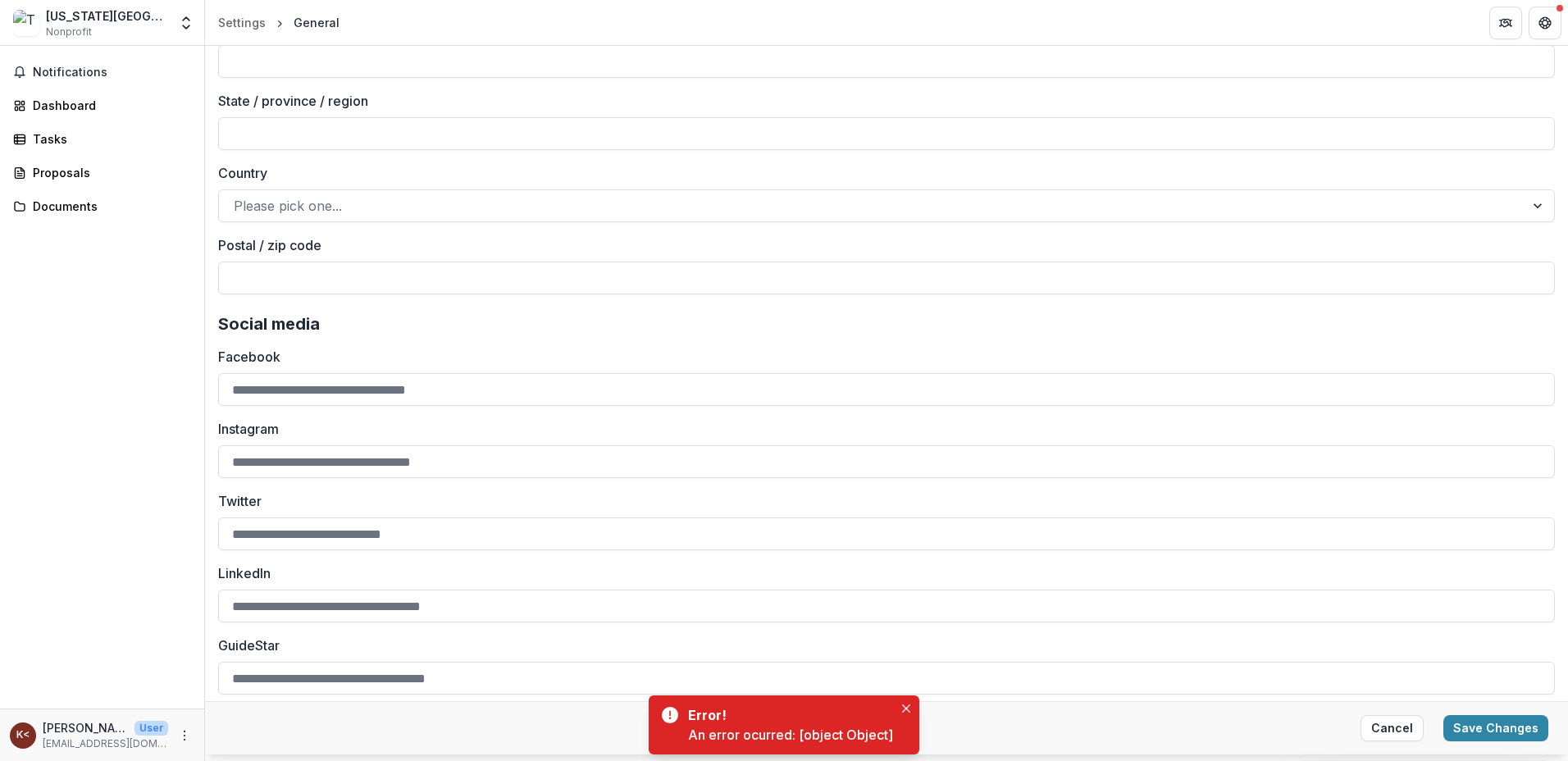
click at [903, 704] on icon "Close" at bounding box center [905, 708] width 9 height 9
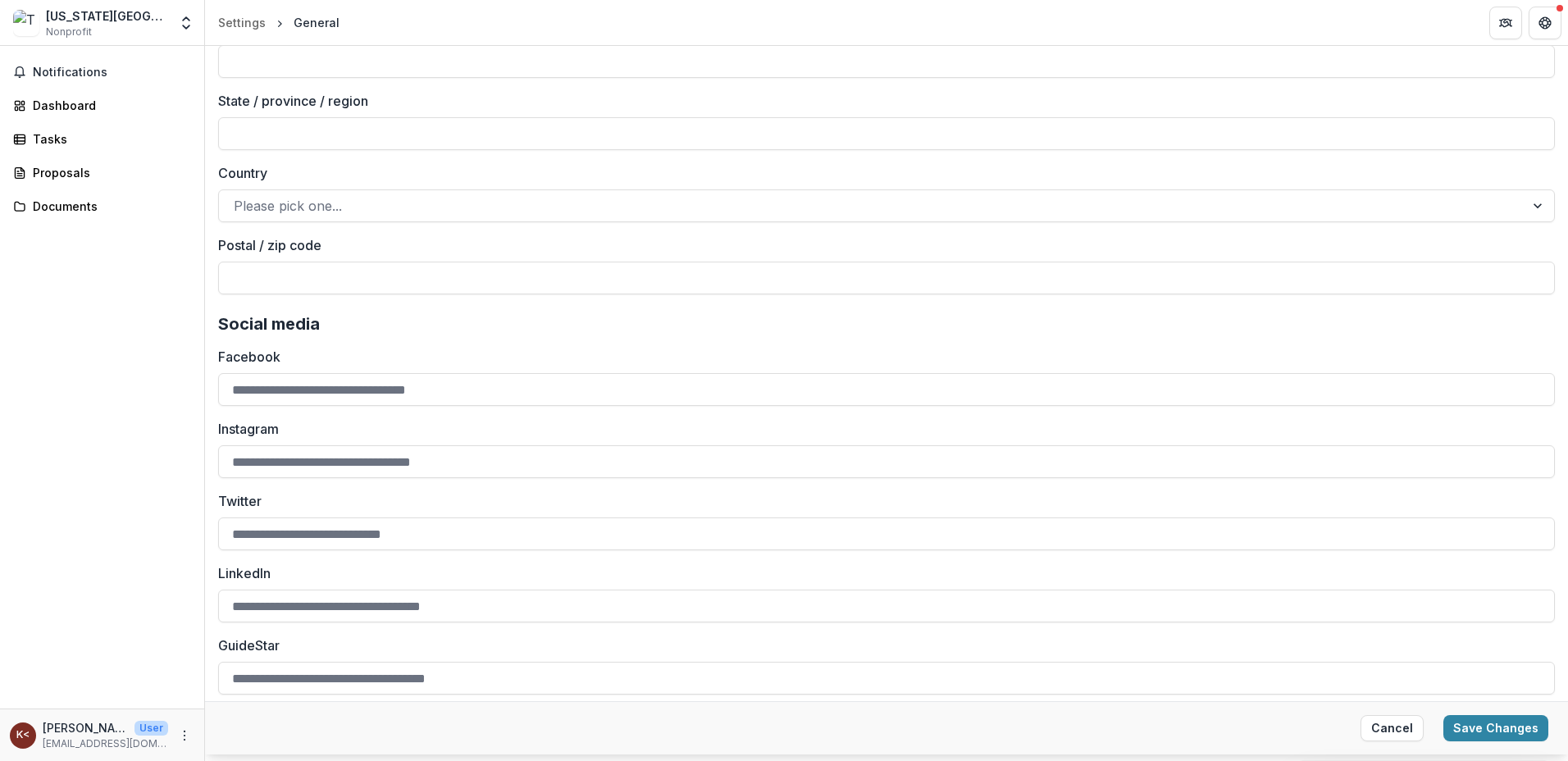
click at [1481, 733] on button "Save Changes" at bounding box center [1496, 728] width 105 height 27
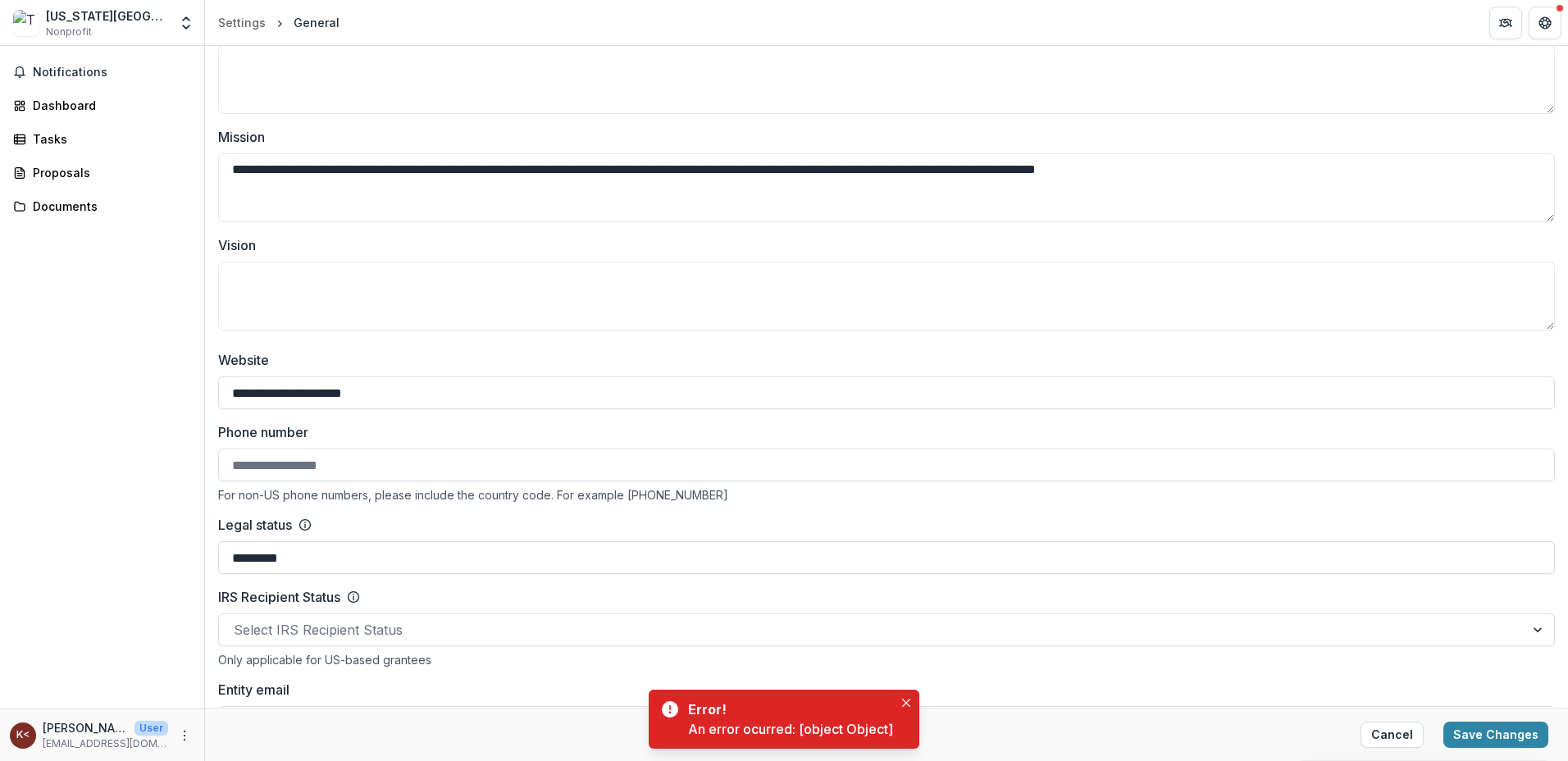
scroll to position [0, 0]
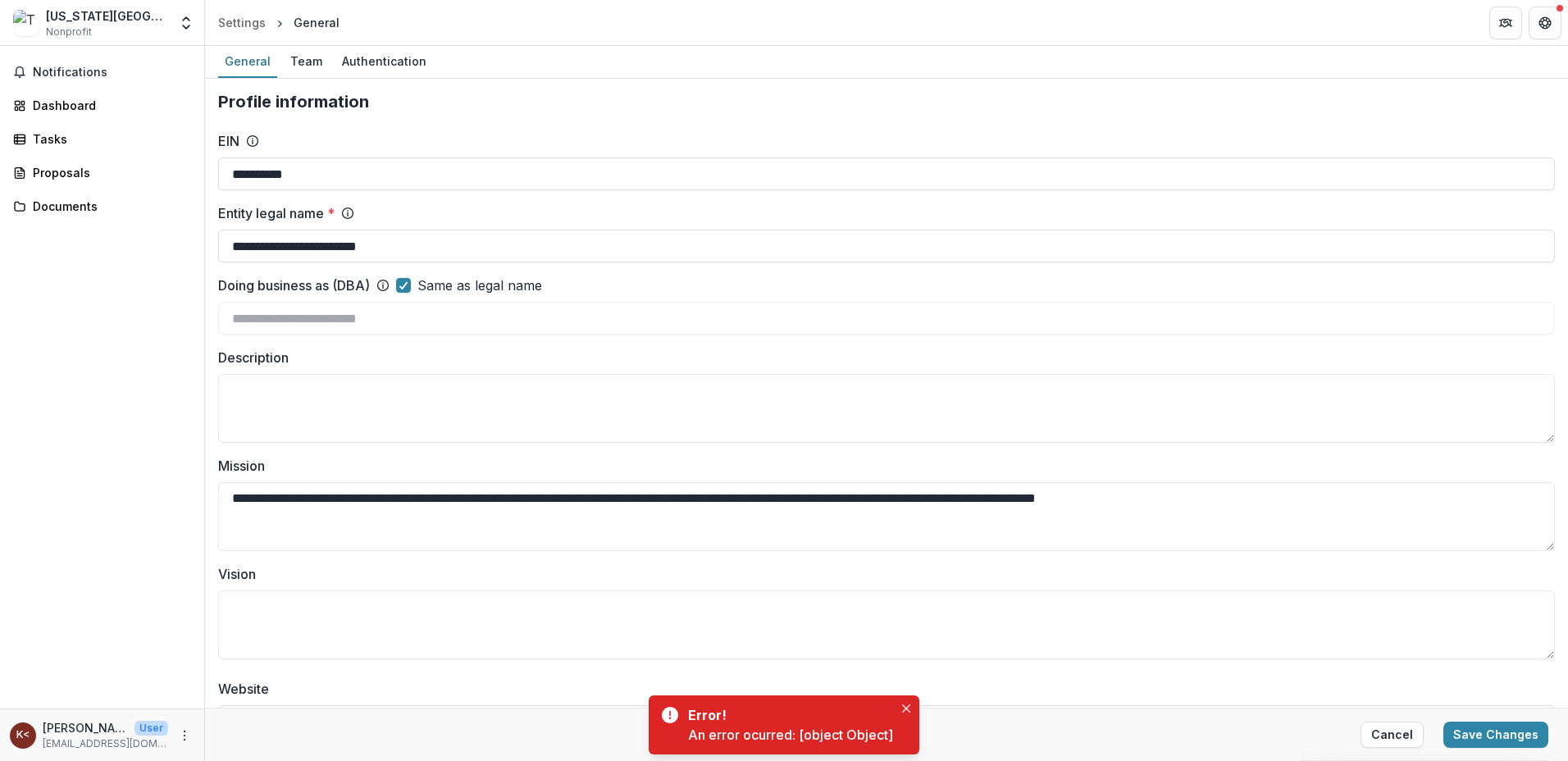
click at [14, 548] on div "Notifications Dashboard Tasks Proposals Documents" at bounding box center [102, 377] width 204 height 662
click at [1539, 9] on button "Get Help" at bounding box center [1544, 23] width 33 height 33
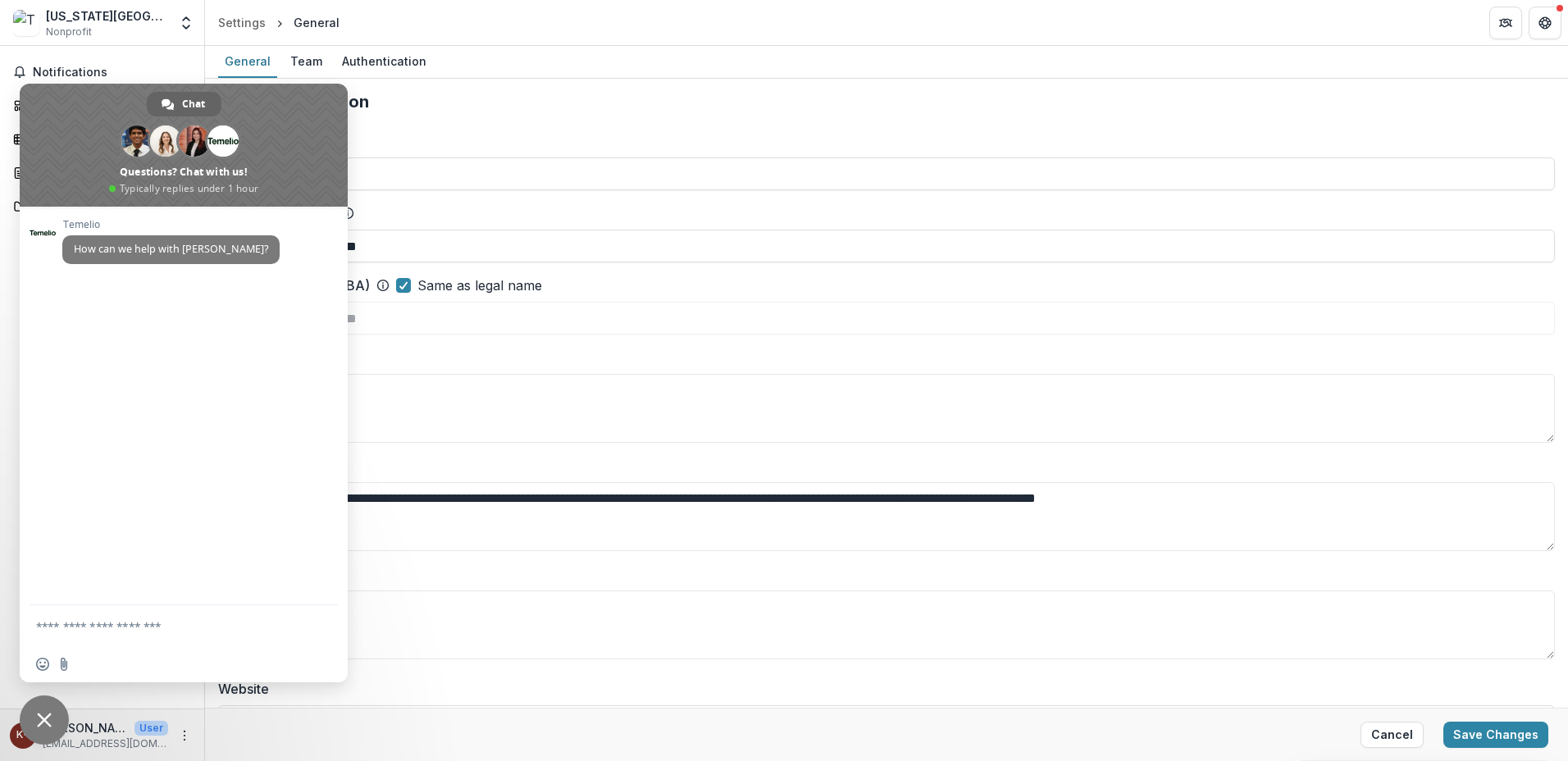
click at [552, 63] on div "General Team Authentication" at bounding box center [887, 62] width 1363 height 33
click at [308, 62] on div "Team" at bounding box center [307, 61] width 46 height 24
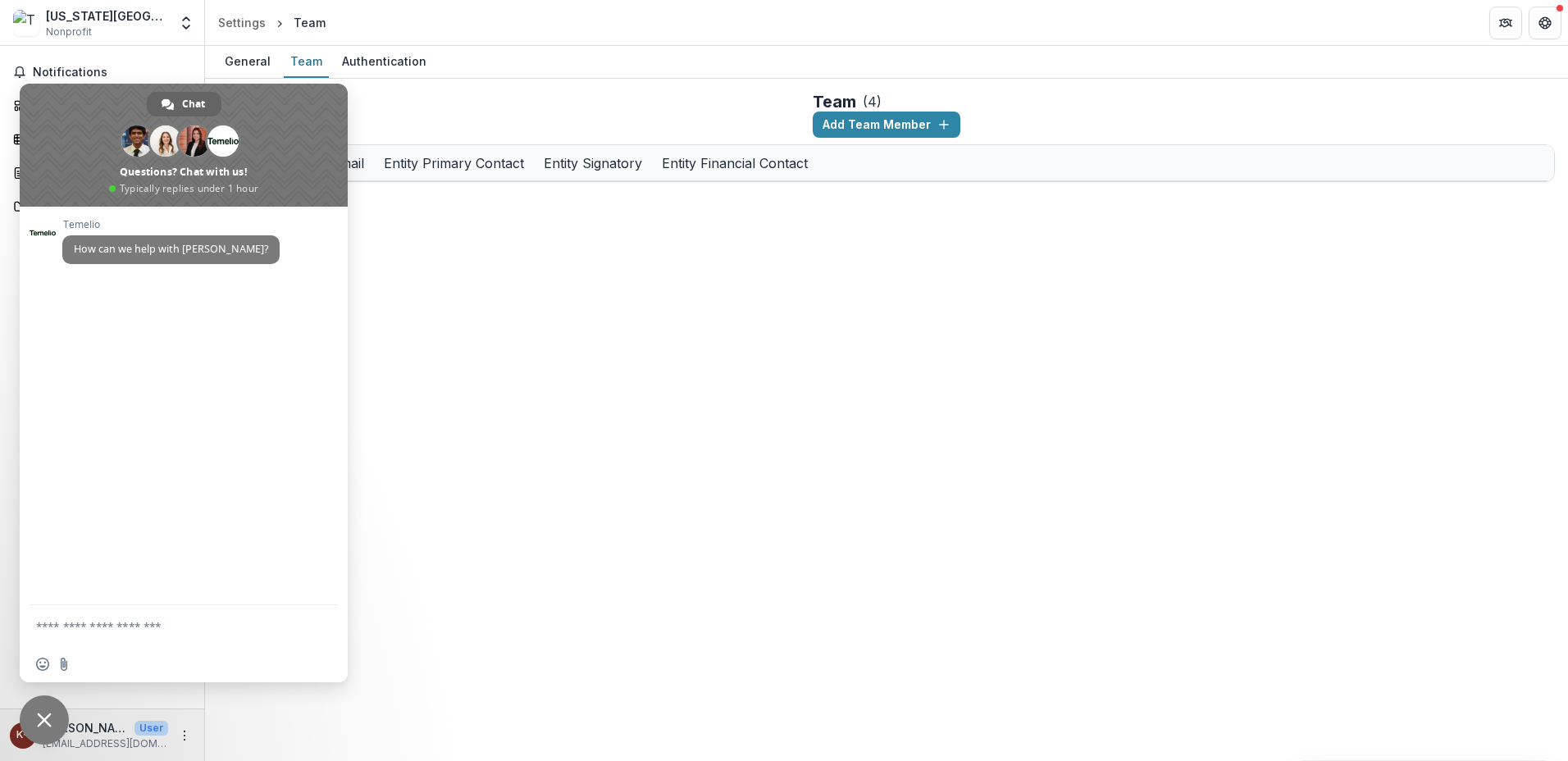
click at [628, 459] on div "General Team Authentication Team ( 4 ) Add Team Member Name Title Email Entity …" at bounding box center [887, 402] width 1363 height 715
click at [407, 675] on div "General Team Authentication Team ( 4 ) Add Team Member Name Title Email Entity …" at bounding box center [887, 402] width 1363 height 715
click at [287, 99] on span at bounding box center [184, 145] width 328 height 123
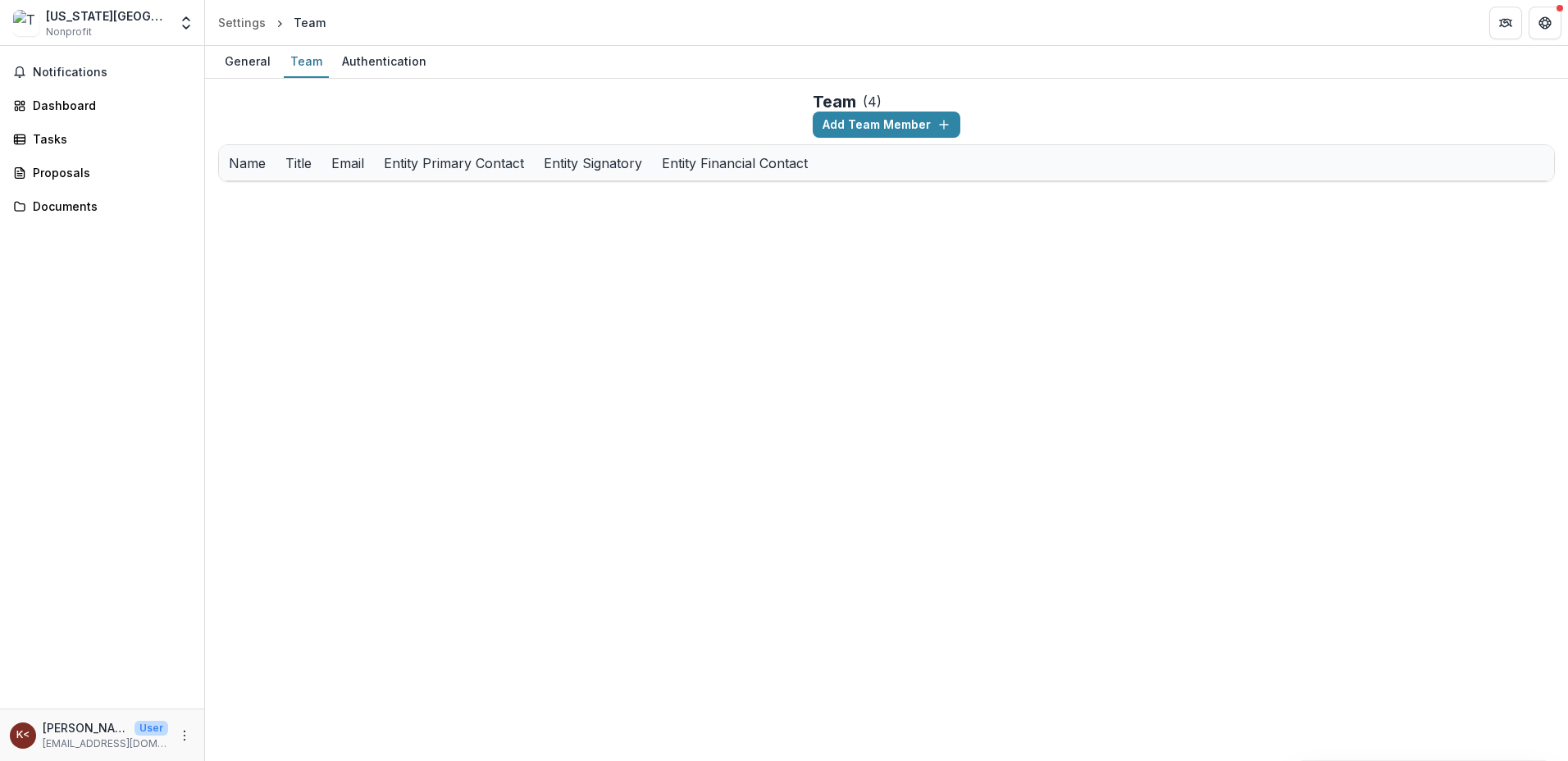
click at [652, 154] on div "Entity Signatory" at bounding box center [592, 163] width 118 height 20
click at [960, 384] on div "General Team Authentication Team ( 4 ) Add Team Member Name Title Email Entity …" at bounding box center [887, 402] width 1363 height 715
click at [398, 52] on div "Authentication" at bounding box center [383, 61] width 98 height 24
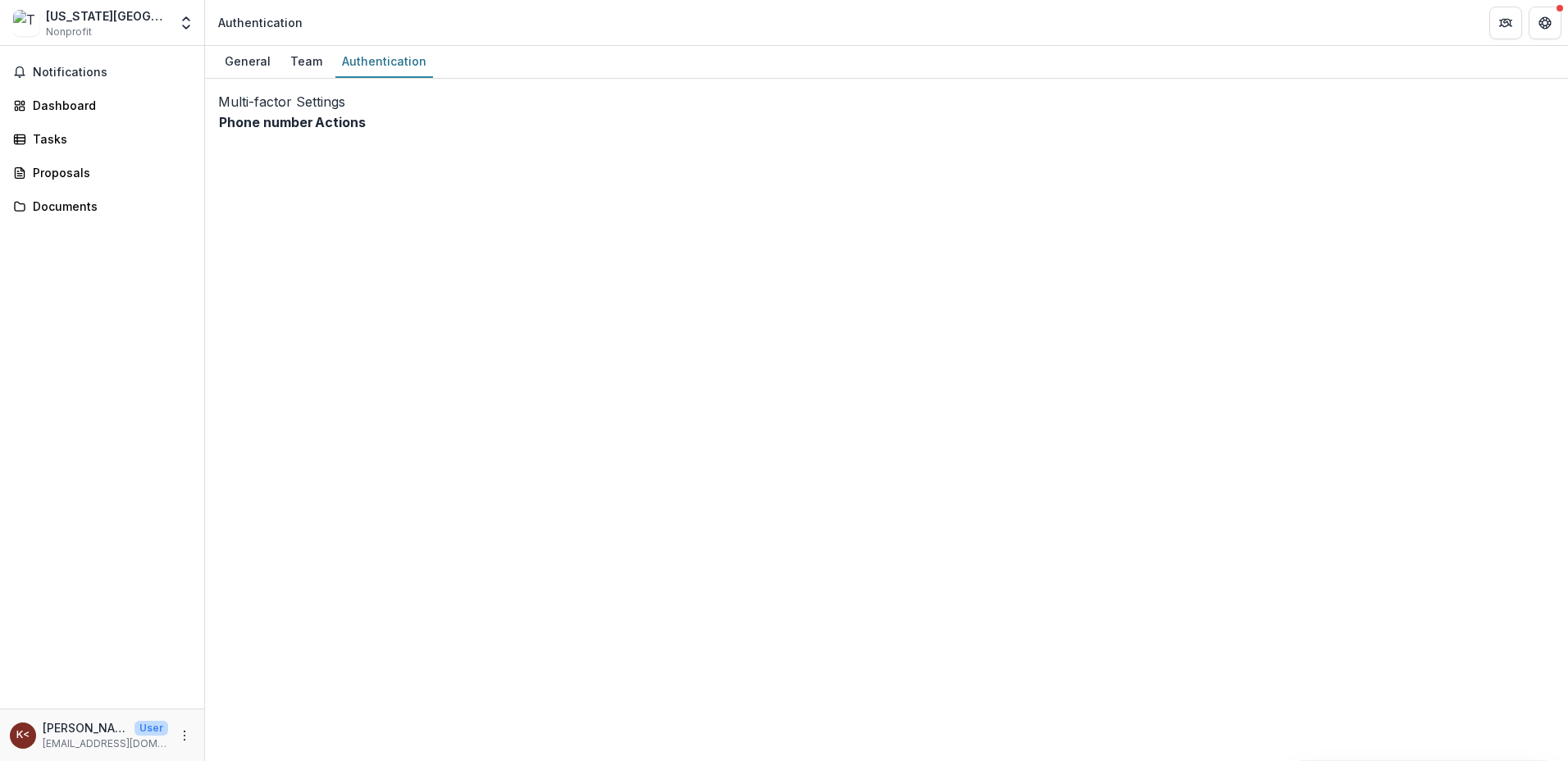
click at [254, 52] on div "General" at bounding box center [248, 61] width 59 height 24
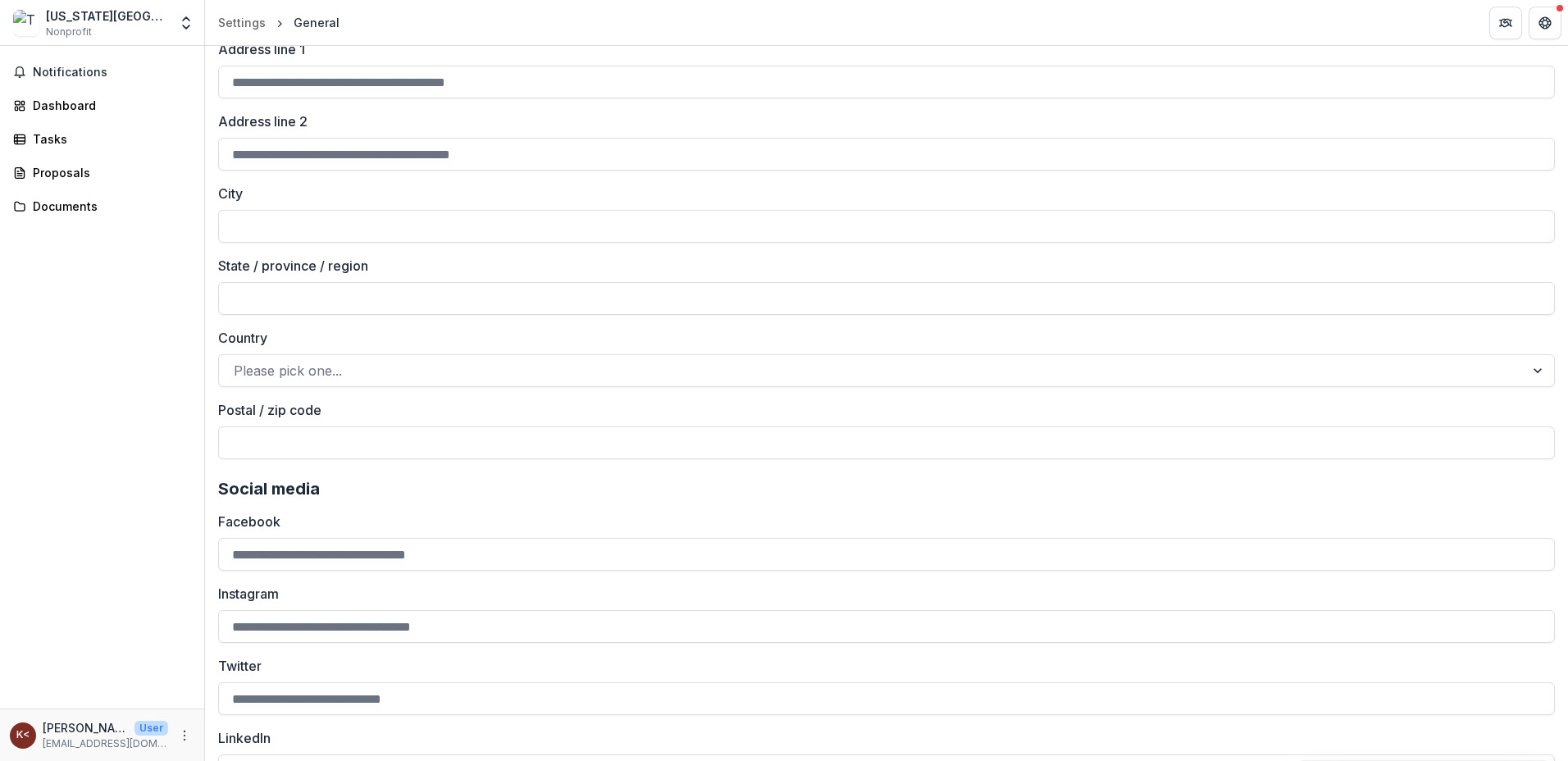
scroll to position [2125, 0]
